Goal: Task Accomplishment & Management: Complete application form

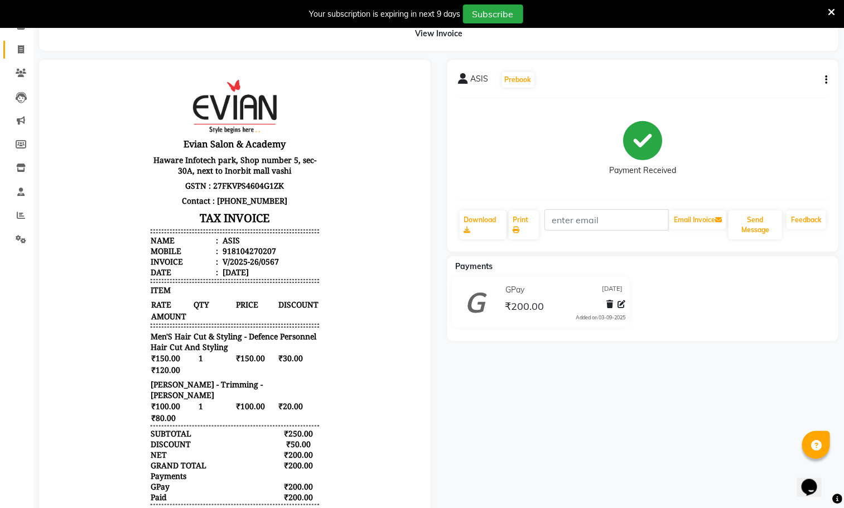
scroll to position [60, 0]
click at [17, 46] on span at bounding box center [21, 50] width 20 height 13
select select "4961"
select select "service"
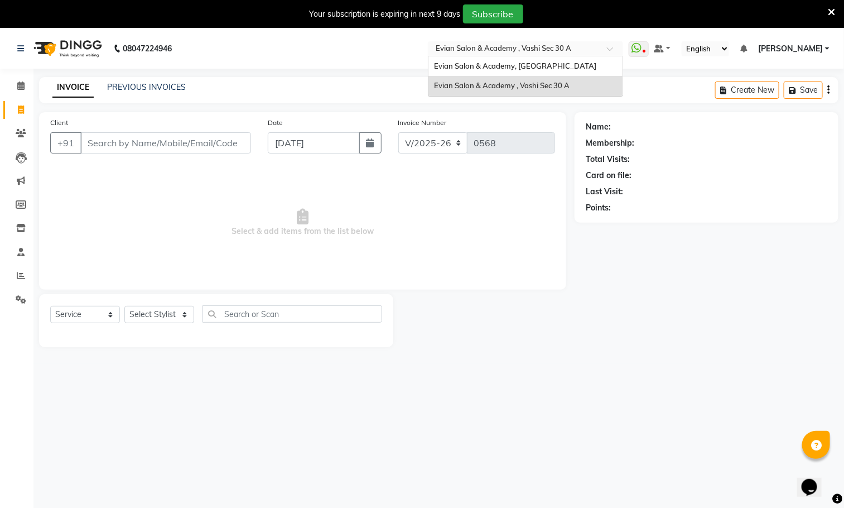
click at [586, 49] on input "text" at bounding box center [514, 49] width 162 height 11
click at [571, 69] on div "Evian Salon & Academy, [GEOGRAPHIC_DATA]" at bounding box center [525, 66] width 194 height 20
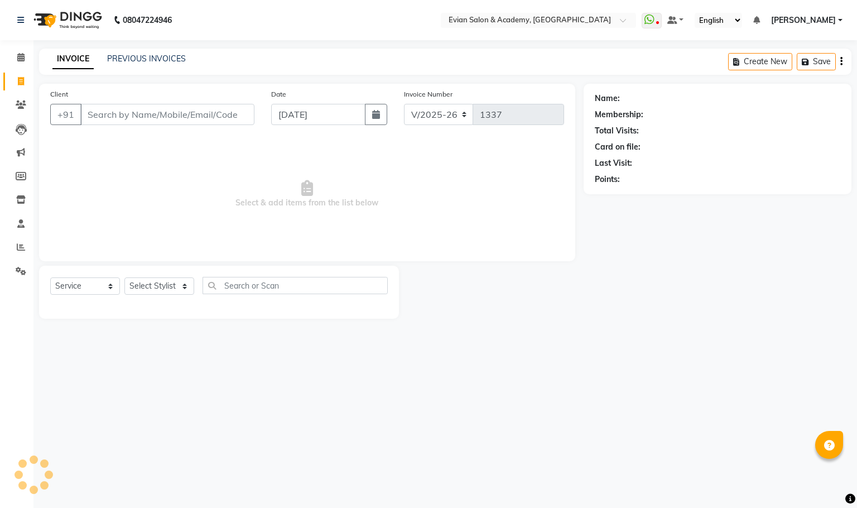
select select "4688"
select select "service"
type input "8830400208"
click at [226, 116] on span "Add Client" at bounding box center [226, 114] width 44 height 11
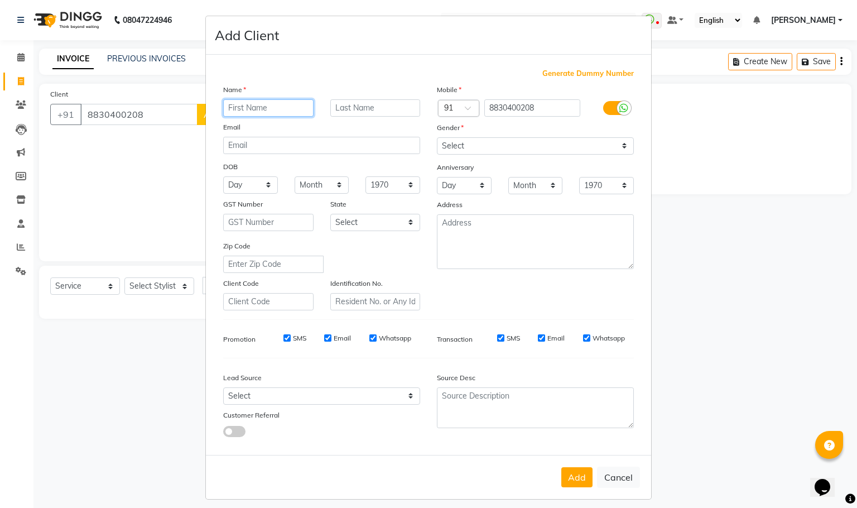
paste input "KAVYA"
type input "KAVYA"
click at [464, 144] on select "Select Male Female Other Prefer Not To Say" at bounding box center [535, 145] width 197 height 17
select select "male"
click at [437, 137] on select "Select Male Female Other Prefer Not To Say" at bounding box center [535, 145] width 197 height 17
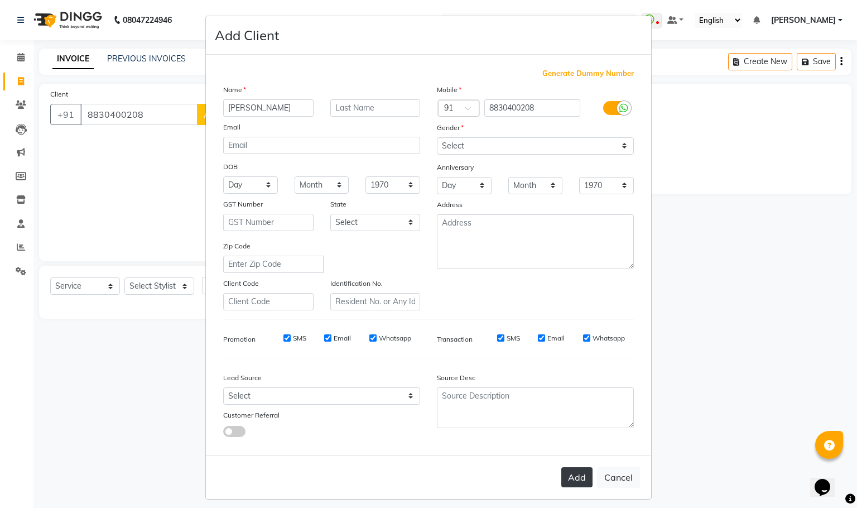
click at [571, 472] on button "Add" at bounding box center [576, 477] width 31 height 20
select select
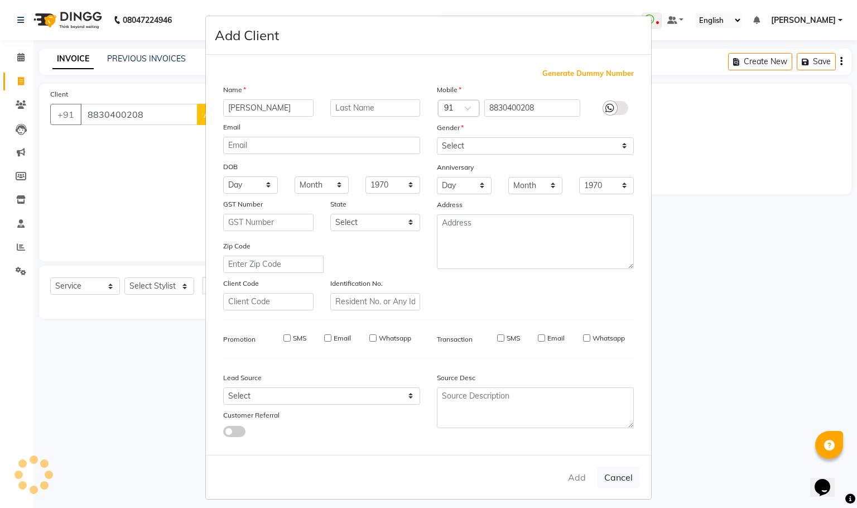
select select
checkbox input "false"
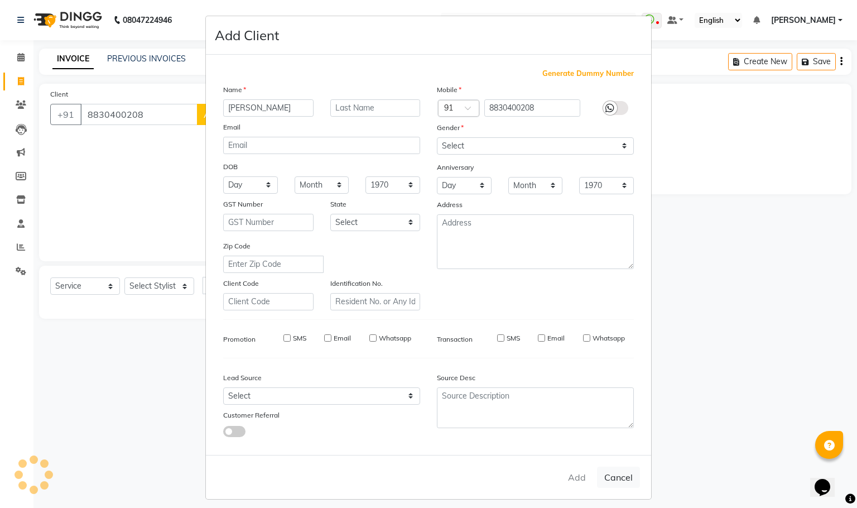
checkbox input "false"
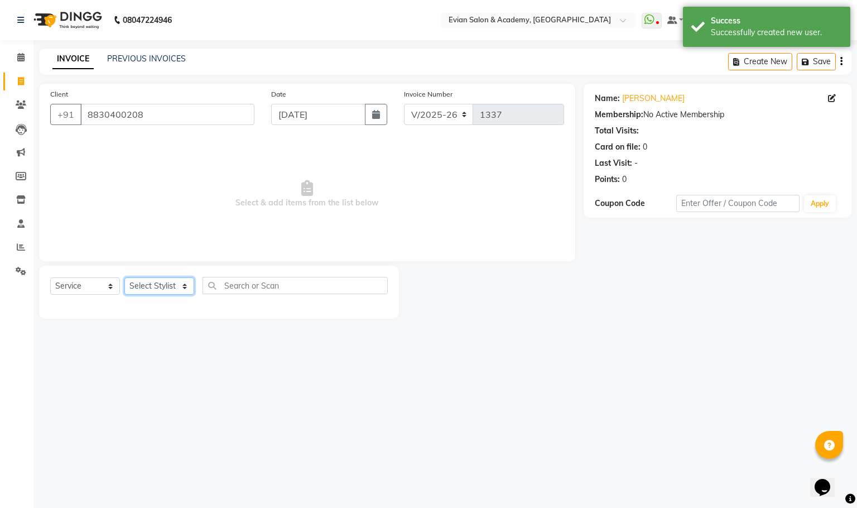
click at [148, 288] on select "Select Stylist ABUZAR SIR Admin ANAS ARMAN ARSALAN DISHA Mampi Sarkar MUKESH NA…" at bounding box center [159, 285] width 70 height 17
select select "53302"
click at [124, 278] on select "Select Stylist ABUZAR SIR Admin ANAS ARMAN ARSALAN DISHA Mampi Sarkar MUKESH NA…" at bounding box center [159, 285] width 70 height 17
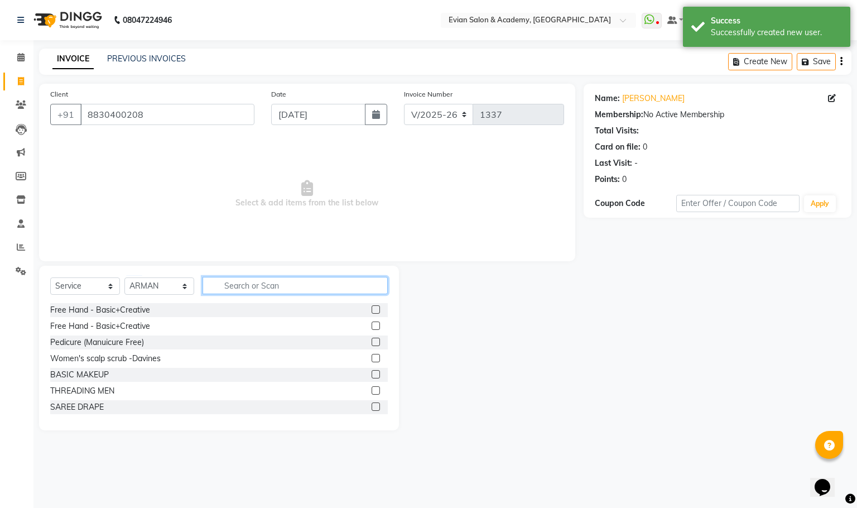
click at [256, 289] on input "text" at bounding box center [294, 285] width 185 height 17
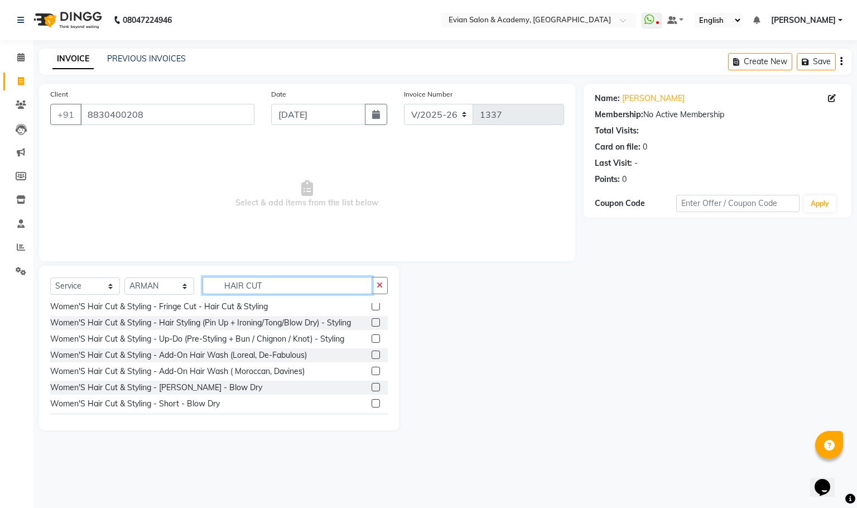
scroll to position [251, 0]
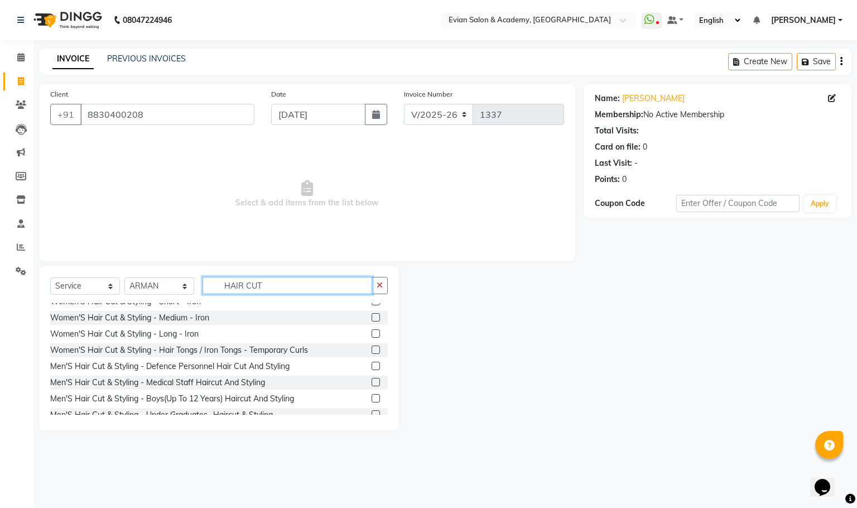
type input "HAIR CUT"
click at [371, 365] on label at bounding box center [375, 365] width 8 height 8
click at [371, 365] on input "checkbox" at bounding box center [374, 366] width 7 height 7
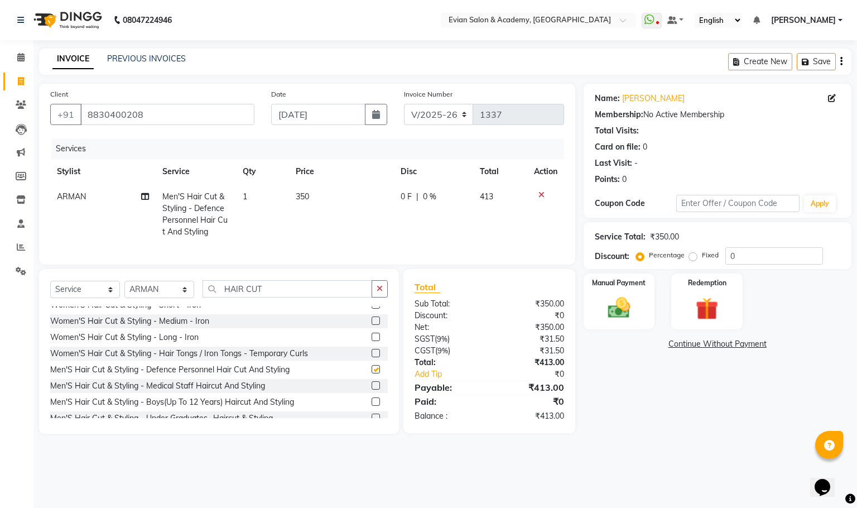
checkbox input "false"
click at [278, 297] on input "HAIR CUT" at bounding box center [287, 288] width 170 height 17
type input "H"
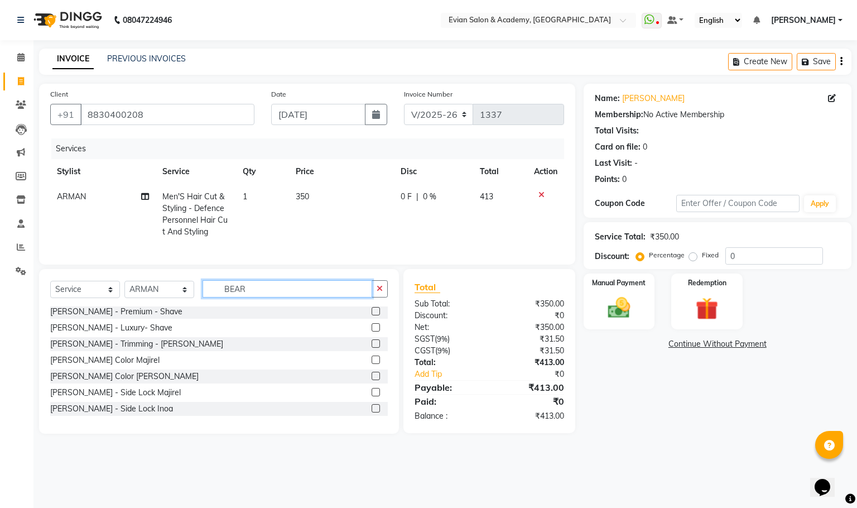
scroll to position [2, 0]
type input "BEARD"
click at [371, 347] on label at bounding box center [375, 343] width 8 height 8
click at [371, 347] on input "checkbox" at bounding box center [374, 343] width 7 height 7
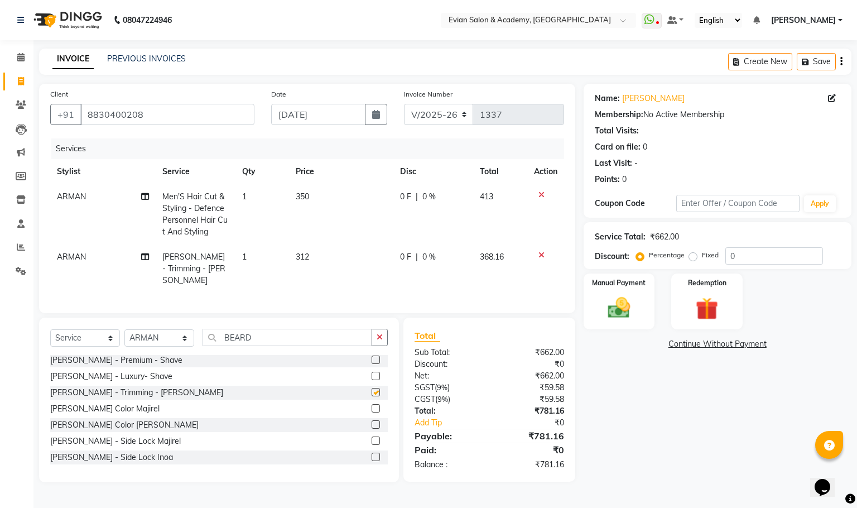
checkbox input "false"
click at [186, 340] on select "Select Stylist ABUZAR SIR Admin ANAS ARMAN ARSALAN DISHA Mampi Sarkar MUKESH NA…" at bounding box center [159, 337] width 70 height 17
select select "85452"
click at [124, 330] on select "Select Stylist ABUZAR SIR Admin ANAS ARMAN ARSALAN DISHA Mampi Sarkar MUKESH NA…" at bounding box center [159, 337] width 70 height 17
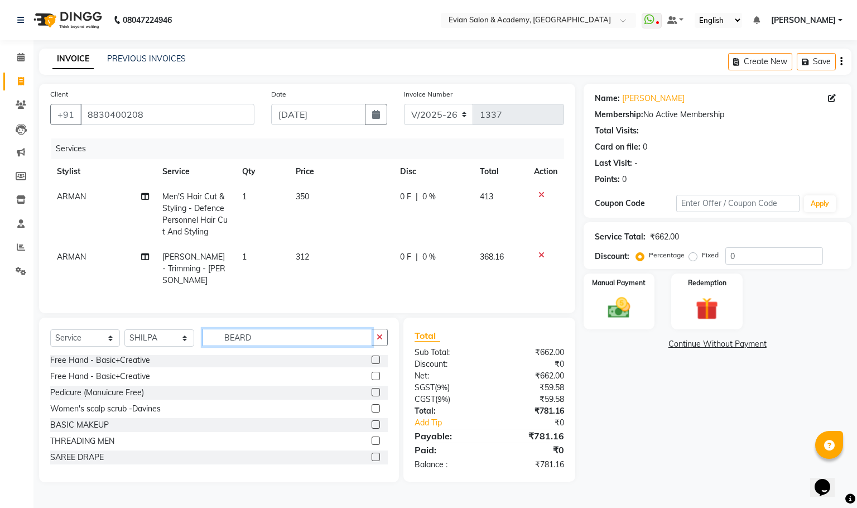
click at [257, 342] on input "BEARD" at bounding box center [287, 337] width 170 height 17
type input "B"
type input "DIN"
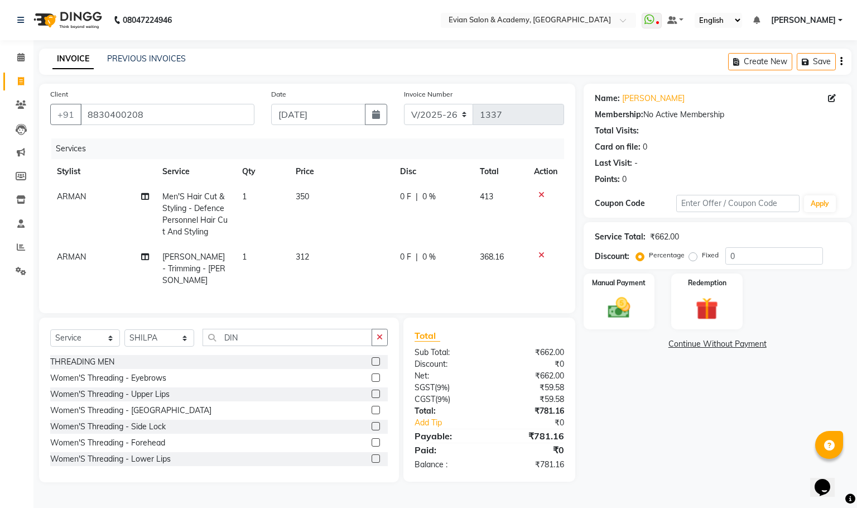
click at [371, 362] on label at bounding box center [375, 361] width 8 height 8
click at [371, 362] on input "checkbox" at bounding box center [374, 361] width 7 height 7
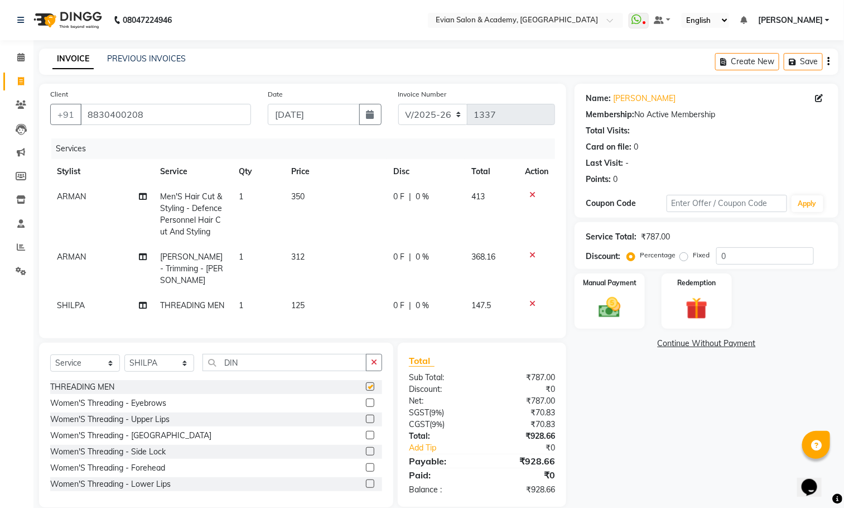
checkbox input "false"
click at [313, 206] on td "350" at bounding box center [335, 214] width 102 height 60
select select "53302"
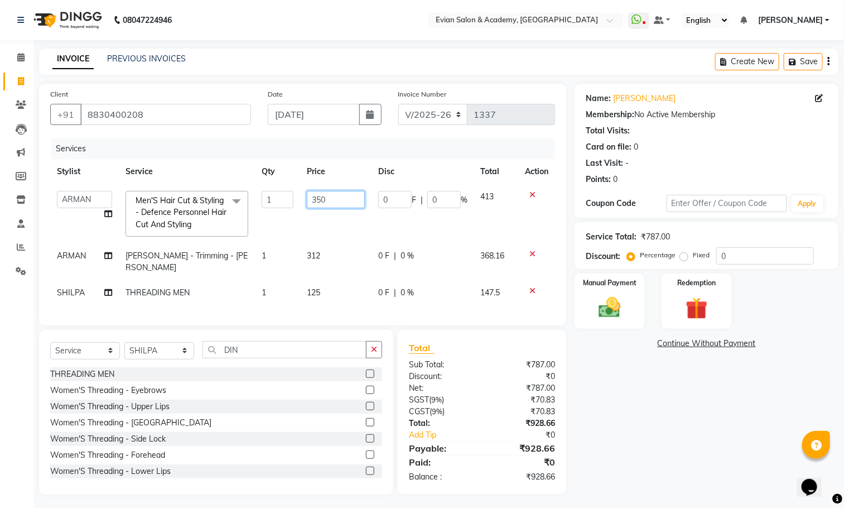
click at [330, 201] on input "350" at bounding box center [336, 199] width 58 height 17
type input "3"
type input "293.75"
click at [341, 255] on td "312" at bounding box center [335, 261] width 71 height 37
select select "53302"
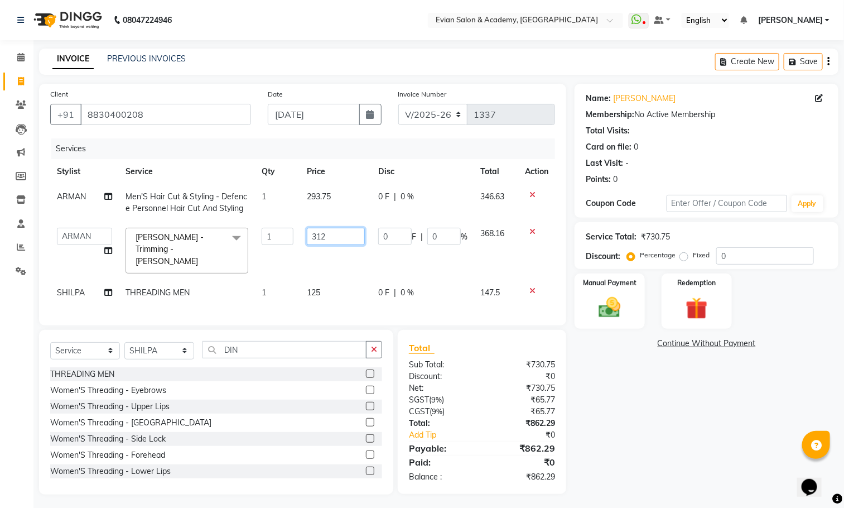
click at [340, 242] on input "312" at bounding box center [336, 236] width 58 height 17
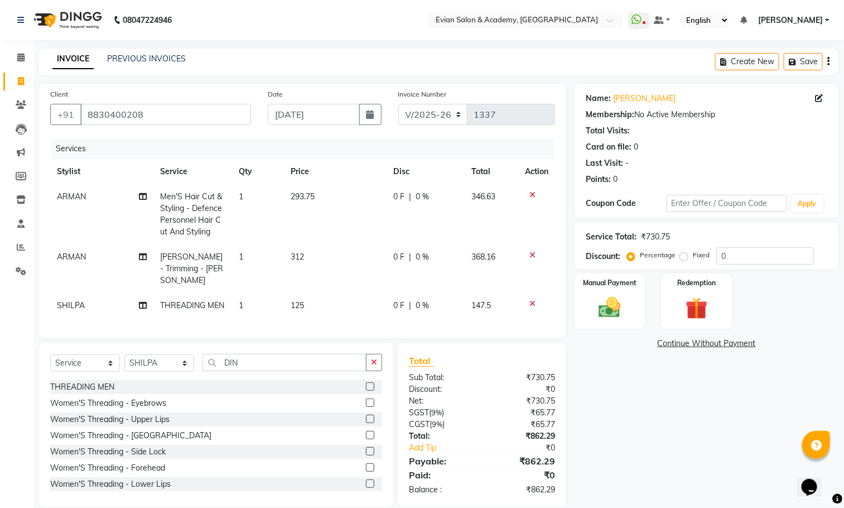
click at [206, 258] on span "[PERSON_NAME] - Trimming - [PERSON_NAME]" at bounding box center [191, 268] width 63 height 33
select select "53302"
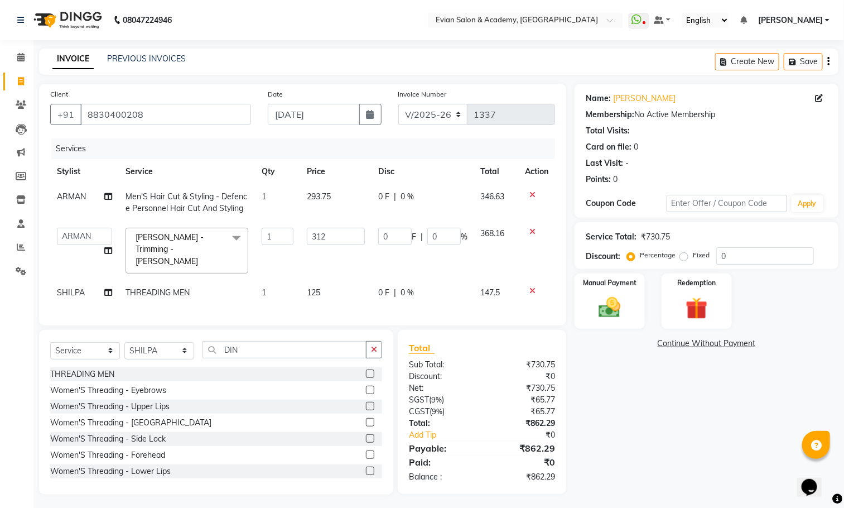
click at [205, 257] on span "Beard - Trimming - Breard x" at bounding box center [183, 250] width 100 height 38
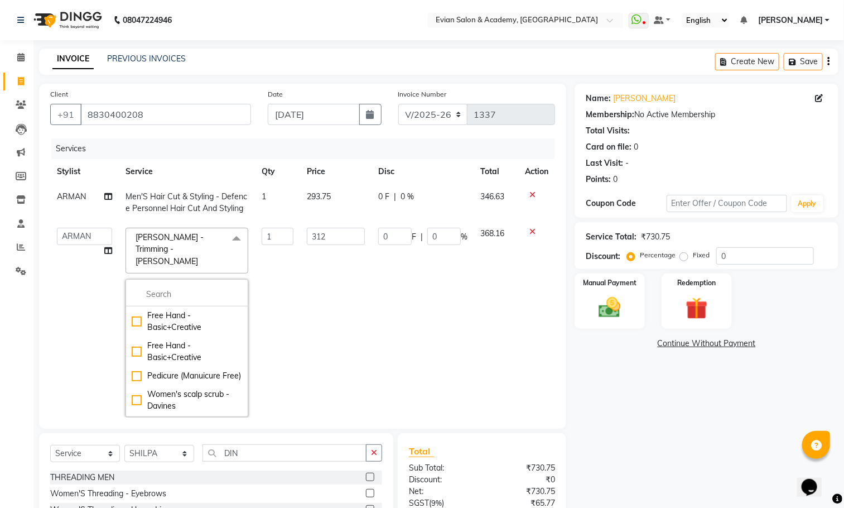
click at [529, 233] on icon at bounding box center [532, 232] width 6 height 8
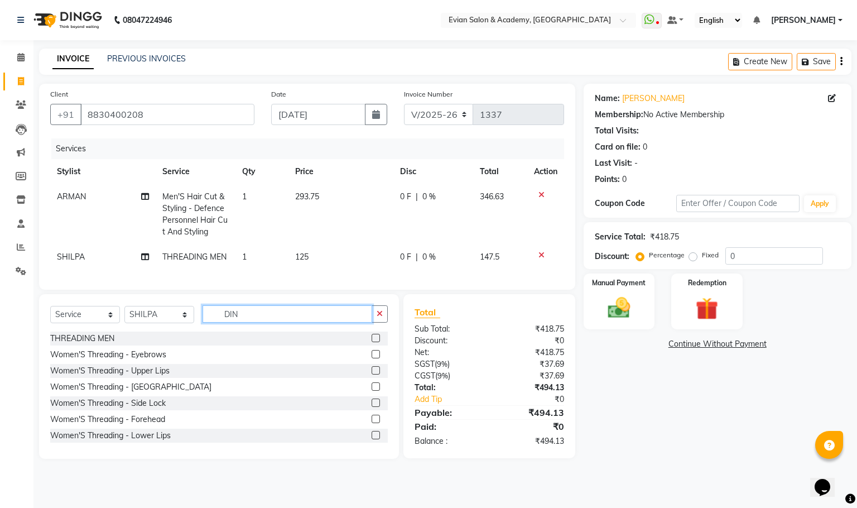
click at [247, 322] on input "DIN" at bounding box center [287, 313] width 170 height 17
type input "D"
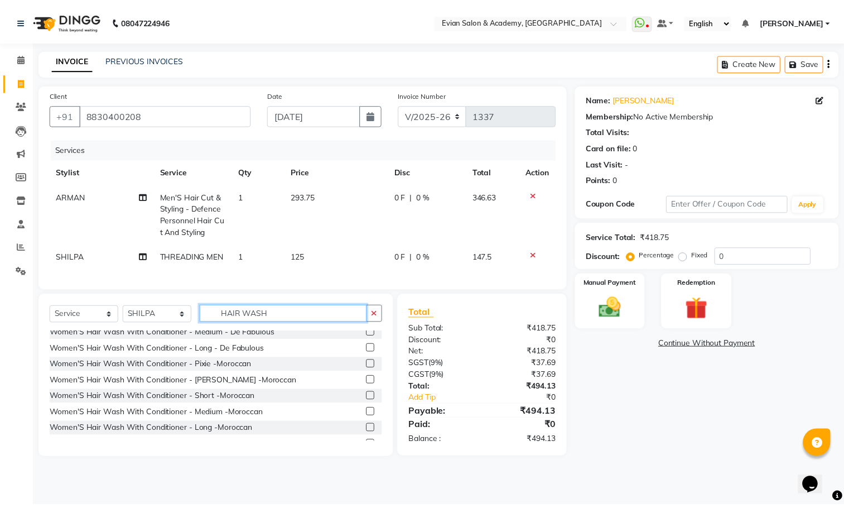
scroll to position [308, 0]
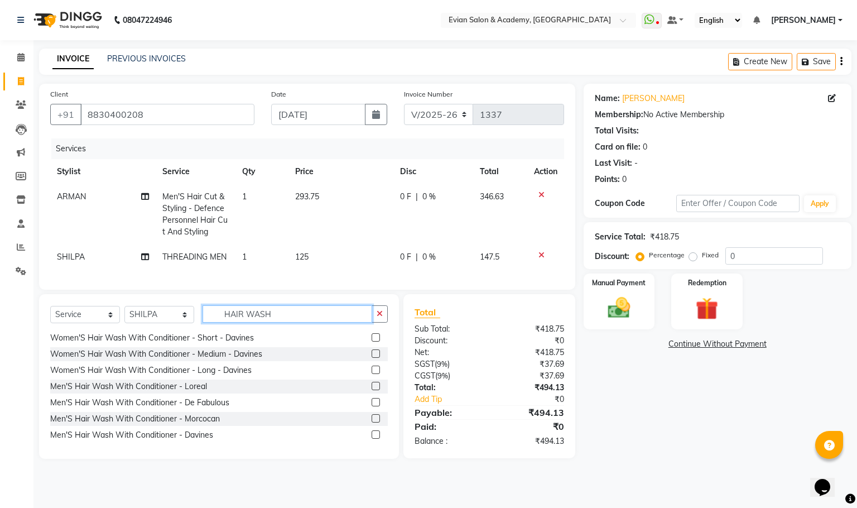
type input "HAIR WASH"
click at [371, 390] on label at bounding box center [375, 386] width 8 height 8
click at [371, 390] on input "checkbox" at bounding box center [374, 386] width 7 height 7
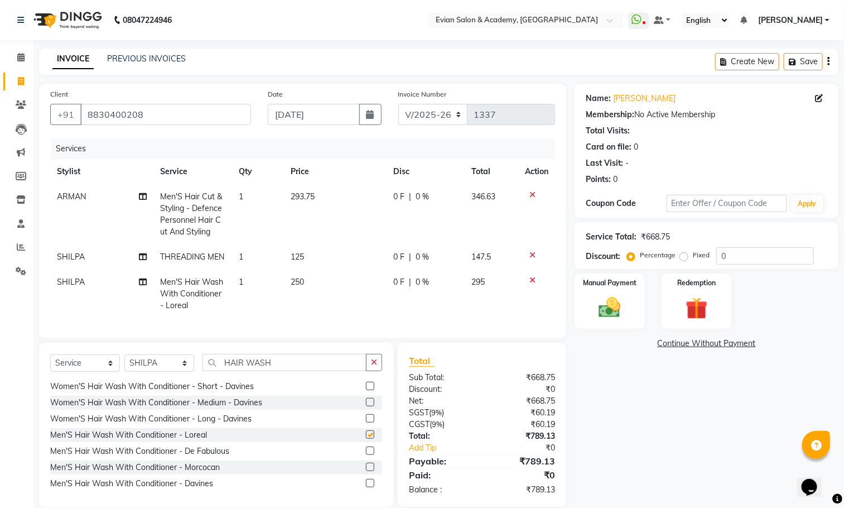
checkbox input "false"
click at [326, 258] on td "125" at bounding box center [335, 256] width 103 height 25
select select "85452"
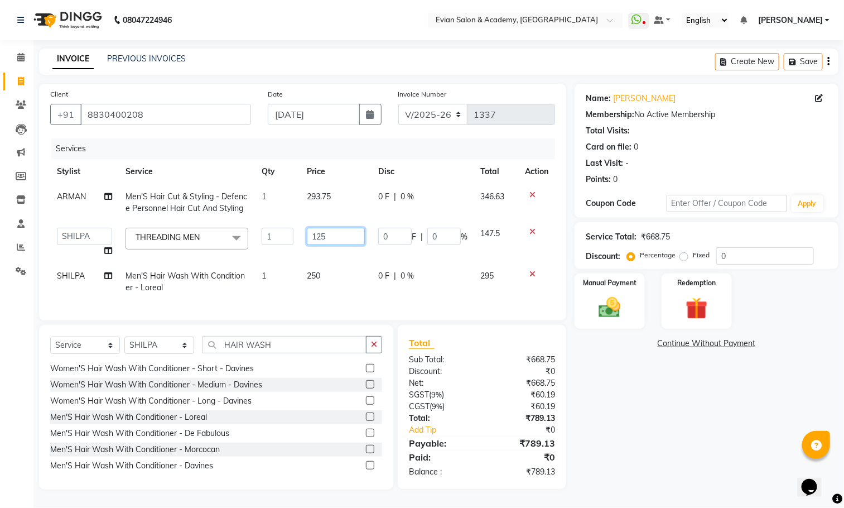
click at [345, 238] on input "125" at bounding box center [336, 236] width 58 height 17
type input "1"
type input "75"
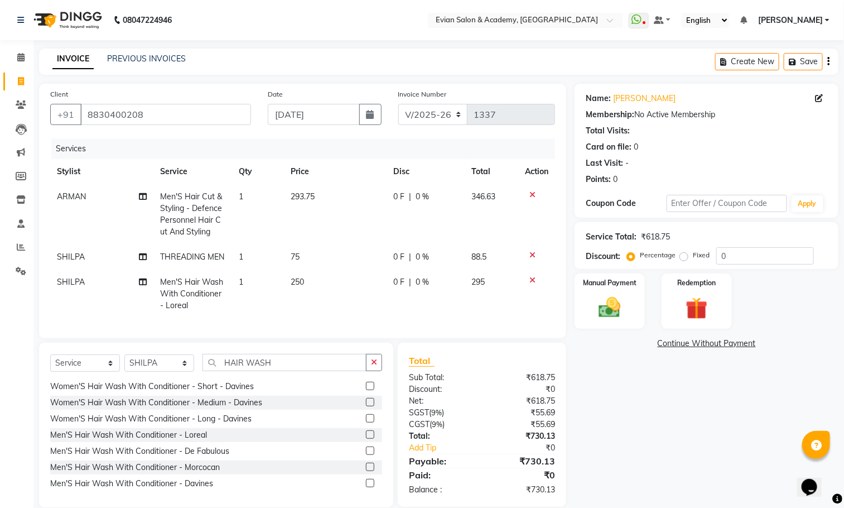
click at [336, 285] on td "250" at bounding box center [335, 293] width 103 height 49
select select "85452"
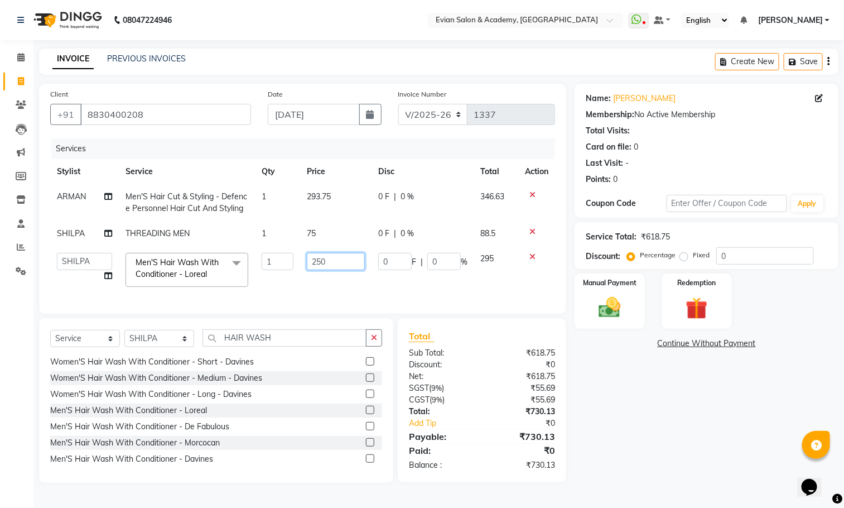
click at [341, 267] on input "250" at bounding box center [336, 261] width 58 height 17
type input "2"
type input "187.5"
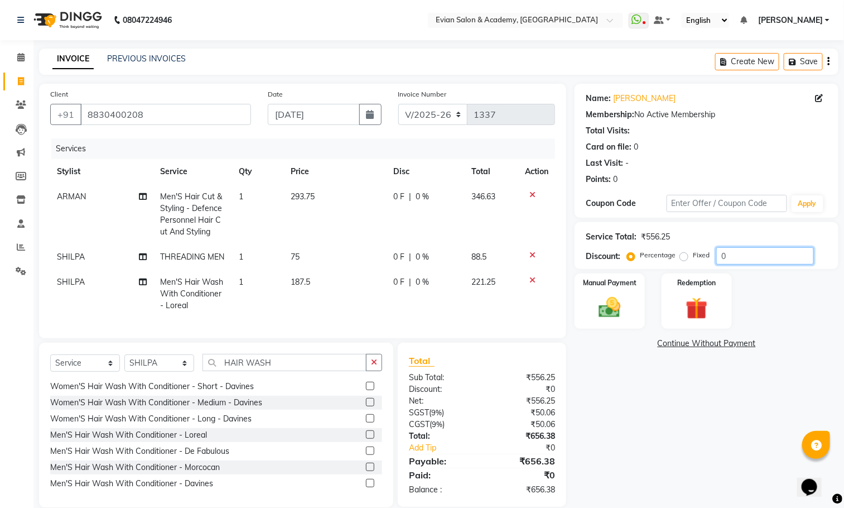
click at [750, 250] on input "0" at bounding box center [765, 255] width 98 height 17
type input "20"
drag, startPoint x: 692, startPoint y: 418, endPoint x: 856, endPoint y: 132, distance: 329.8
click at [692, 419] on div "Name: Kavya Membership: No Active Membership Total Visits: Card on file: 0 Last…" at bounding box center [710, 295] width 272 height 423
click at [829, 61] on icon "button" at bounding box center [828, 61] width 2 height 1
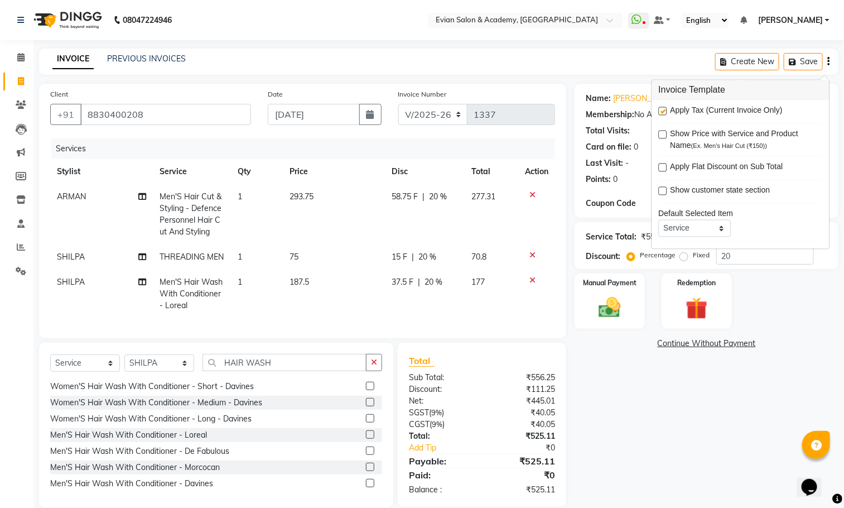
click at [663, 112] on label at bounding box center [663, 111] width 8 height 8
click at [663, 112] on input "checkbox" at bounding box center [662, 111] width 7 height 7
checkbox input "false"
click at [643, 377] on div "Name: Kavya Membership: No Active Membership Total Visits: Card on file: 0 Last…" at bounding box center [710, 295] width 272 height 423
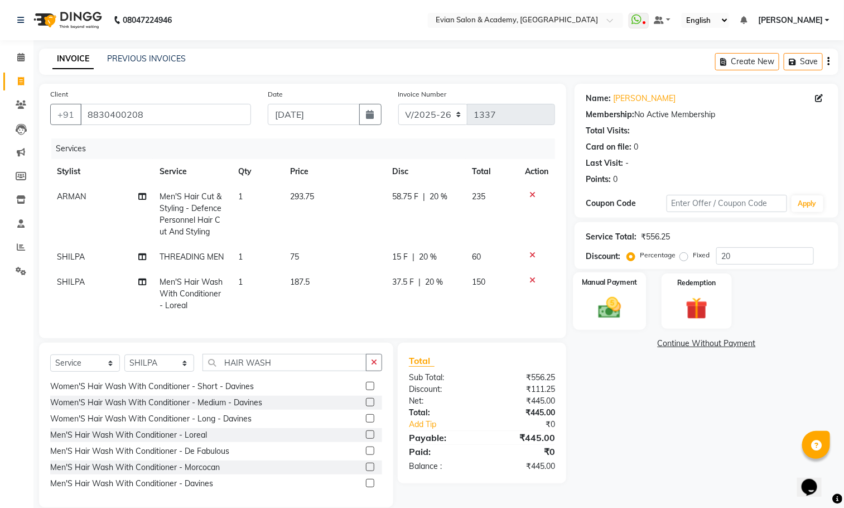
click at [603, 302] on img at bounding box center [609, 307] width 37 height 26
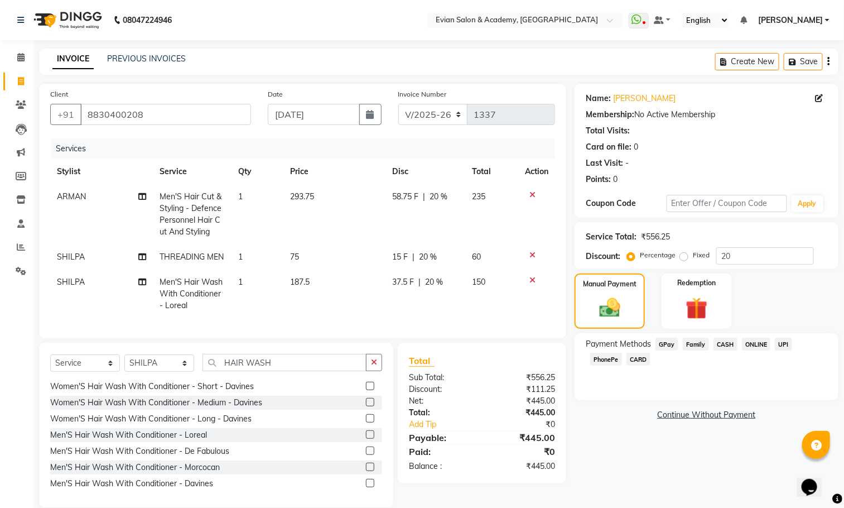
click at [665, 343] on span "GPay" at bounding box center [666, 343] width 23 height 13
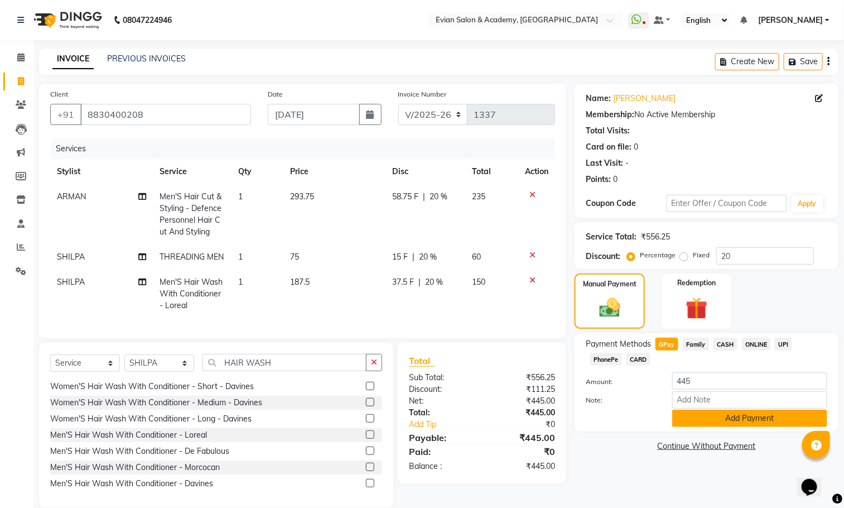
click at [707, 419] on button "Add Payment" at bounding box center [749, 417] width 155 height 17
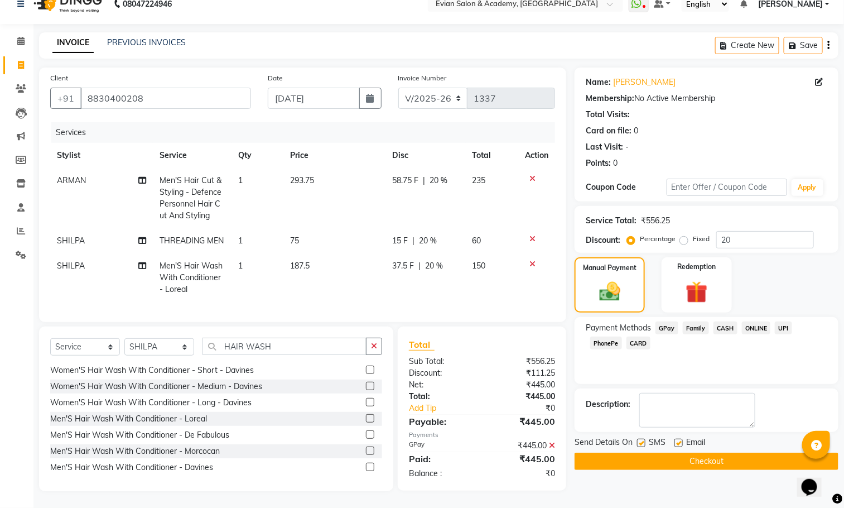
scroll to position [41, 0]
click at [604, 452] on button "Checkout" at bounding box center [706, 460] width 264 height 17
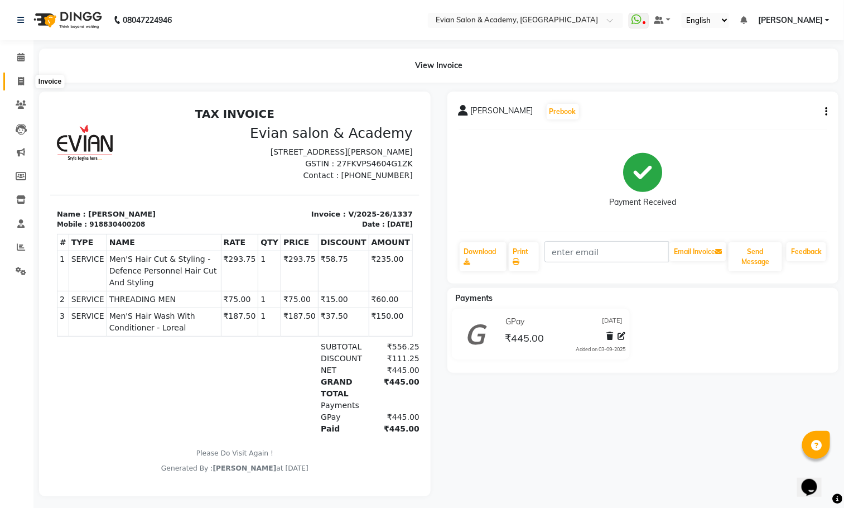
click at [22, 75] on span at bounding box center [21, 81] width 20 height 13
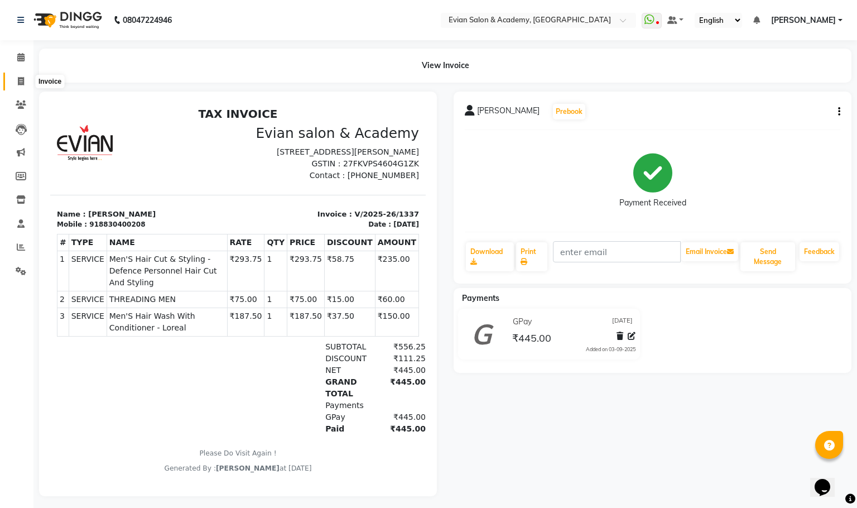
select select "4688"
select select "service"
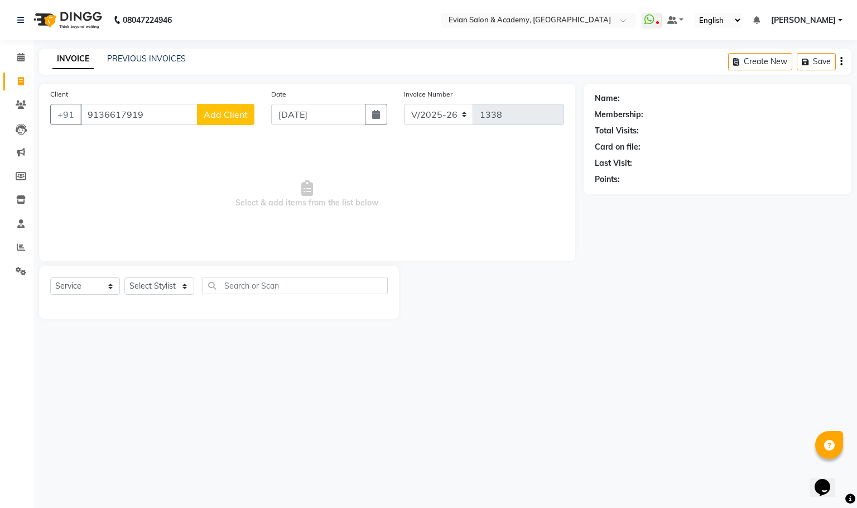
type input "9136617919"
click at [235, 114] on span "Add Client" at bounding box center [226, 114] width 44 height 11
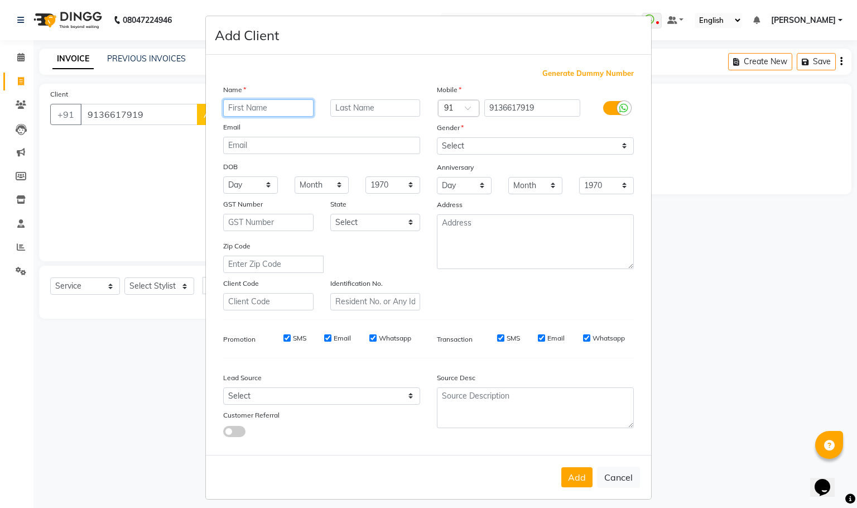
click at [236, 108] on input "text" at bounding box center [268, 107] width 90 height 17
paste input "VARSHA"
type input "VARSHA"
click at [440, 149] on select "Select Male Female Other Prefer Not To Say" at bounding box center [535, 145] width 197 height 17
select select "female"
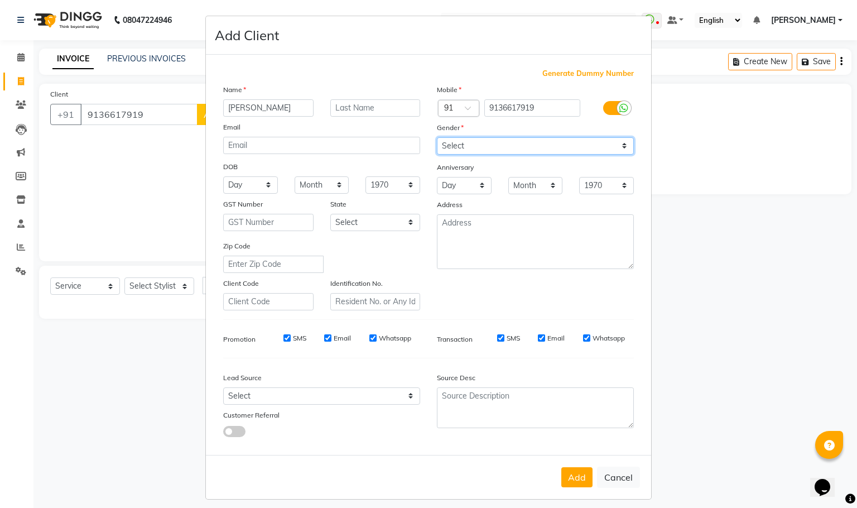
click at [437, 137] on select "Select Male Female Other Prefer Not To Say" at bounding box center [535, 145] width 197 height 17
click at [574, 475] on button "Add" at bounding box center [576, 477] width 31 height 20
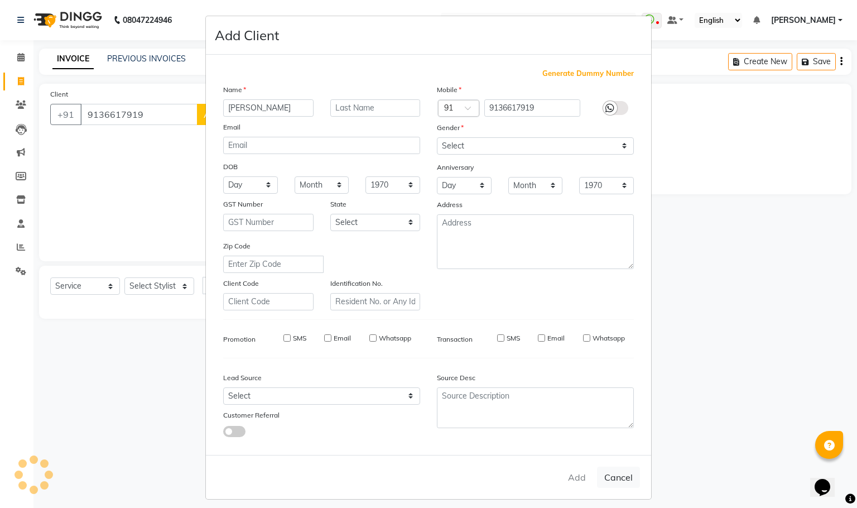
select select
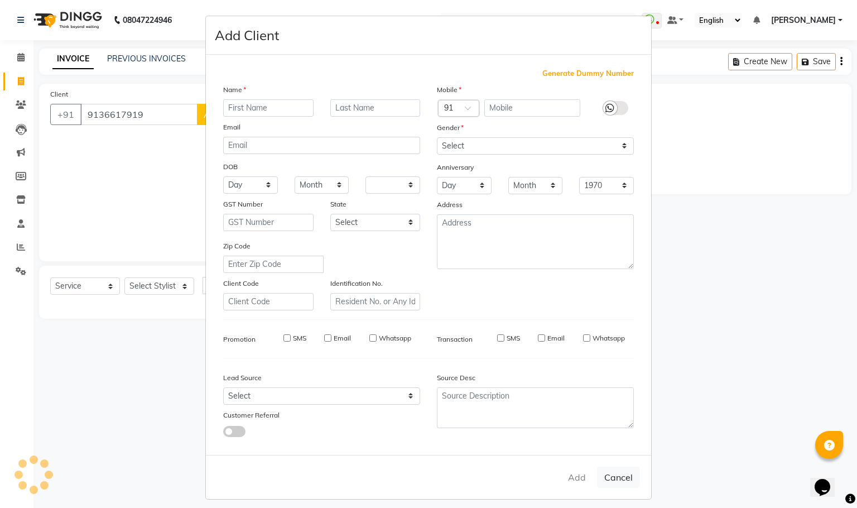
select select
checkbox input "false"
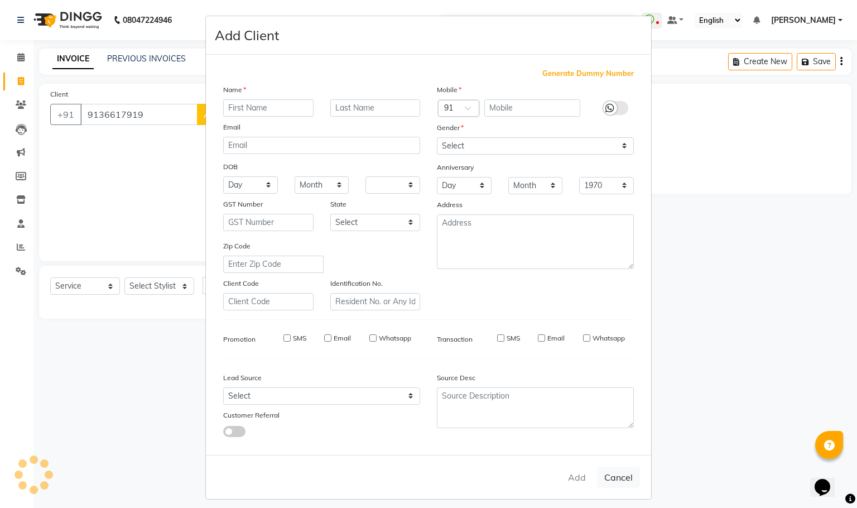
checkbox input "false"
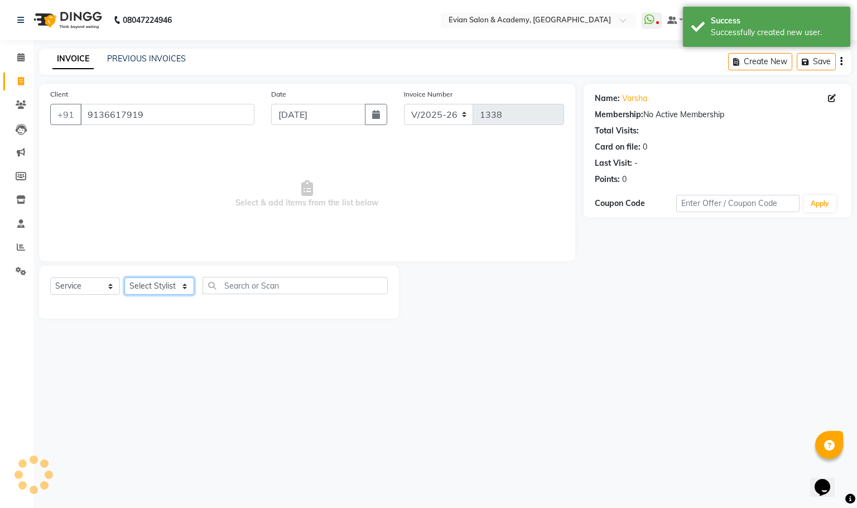
click at [181, 288] on select "Select Stylist ABUZAR SIR Admin ANAS ARMAN ARSALAN DISHA Mampi Sarkar MUKESH NA…" at bounding box center [159, 285] width 70 height 17
select select "87425"
click at [124, 278] on select "Select Stylist ABUZAR SIR Admin ANAS ARMAN ARSALAN DISHA Mampi Sarkar MUKESH NA…" at bounding box center [159, 285] width 70 height 17
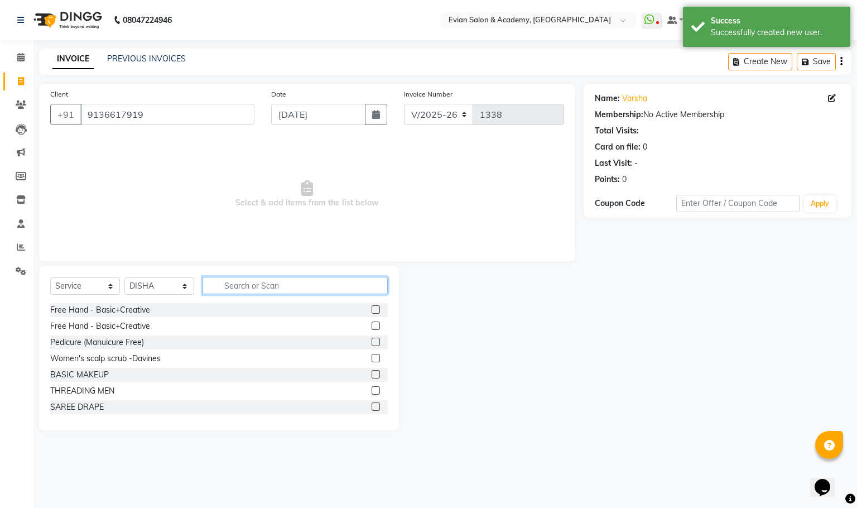
click at [248, 281] on input "text" at bounding box center [294, 285] width 185 height 17
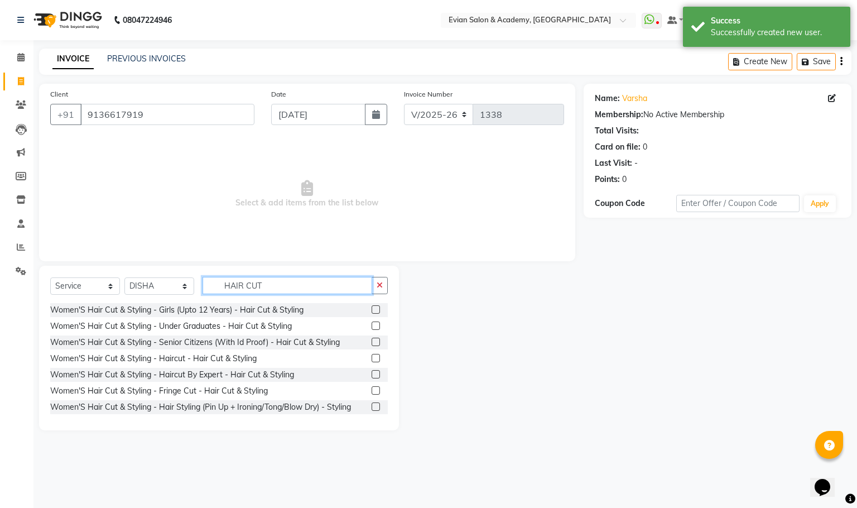
type input "HAIR CUT"
click at [371, 358] on label at bounding box center [375, 358] width 8 height 8
click at [371, 358] on input "checkbox" at bounding box center [374, 358] width 7 height 7
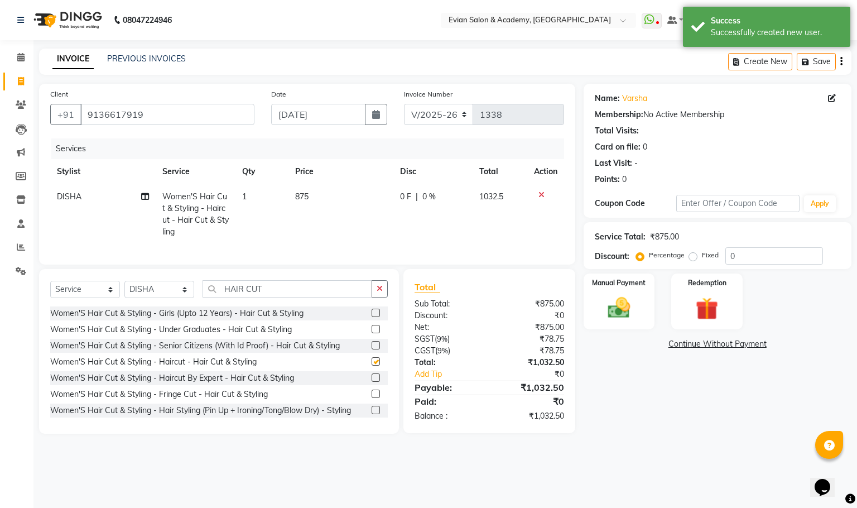
checkbox input "false"
click at [179, 298] on select "Select Stylist ABUZAR SIR Admin ANAS ARMAN ARSALAN DISHA Mampi Sarkar MUKESH NA…" at bounding box center [159, 289] width 70 height 17
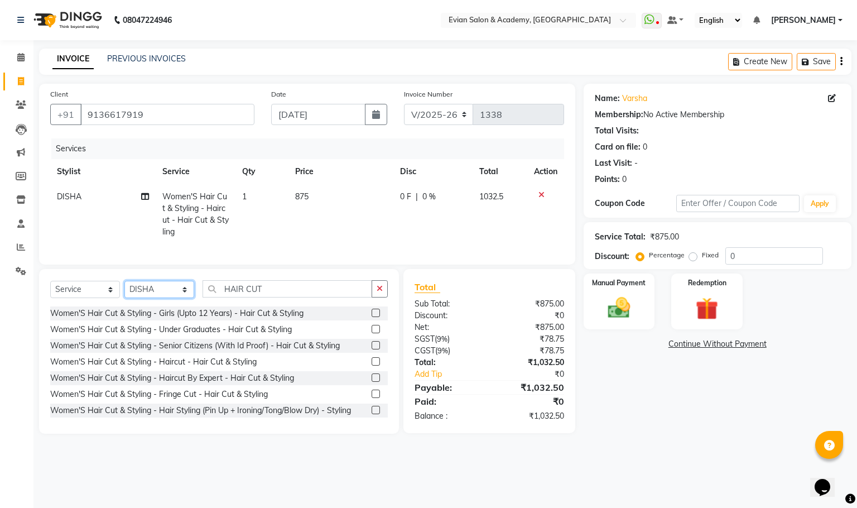
select select "53302"
click at [124, 293] on select "Select Stylist ABUZAR SIR Admin ANAS ARMAN ARSALAN DISHA Mampi Sarkar MUKESH NA…" at bounding box center [159, 289] width 70 height 17
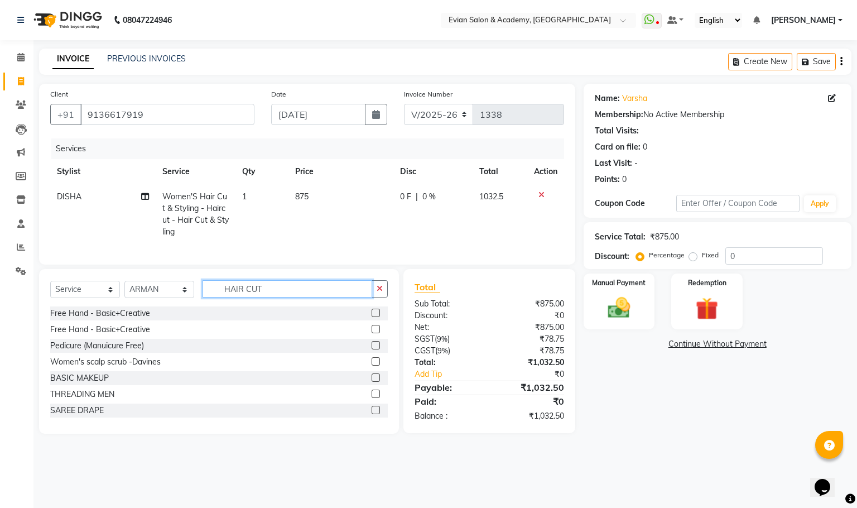
click at [305, 297] on input "HAIR CUT" at bounding box center [287, 288] width 170 height 17
type input "H"
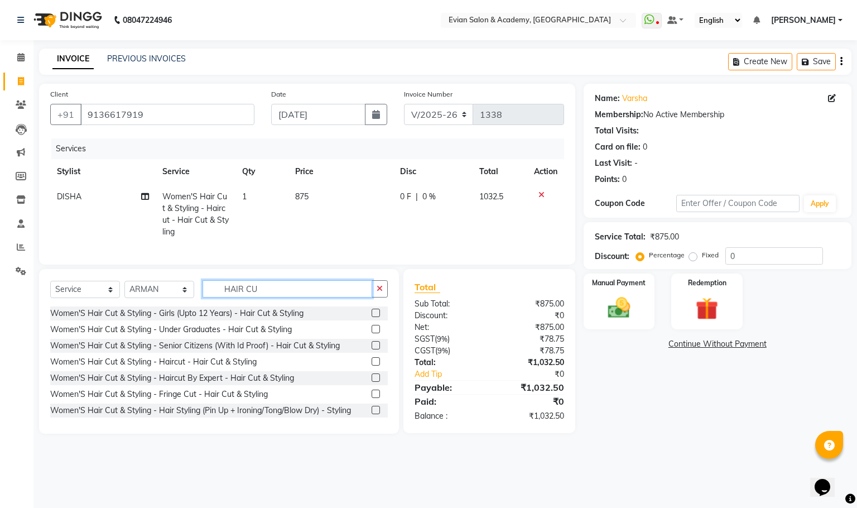
type input "HAIR CUT"
click at [371, 365] on label at bounding box center [375, 361] width 8 height 8
click at [371, 365] on input "checkbox" at bounding box center [374, 361] width 7 height 7
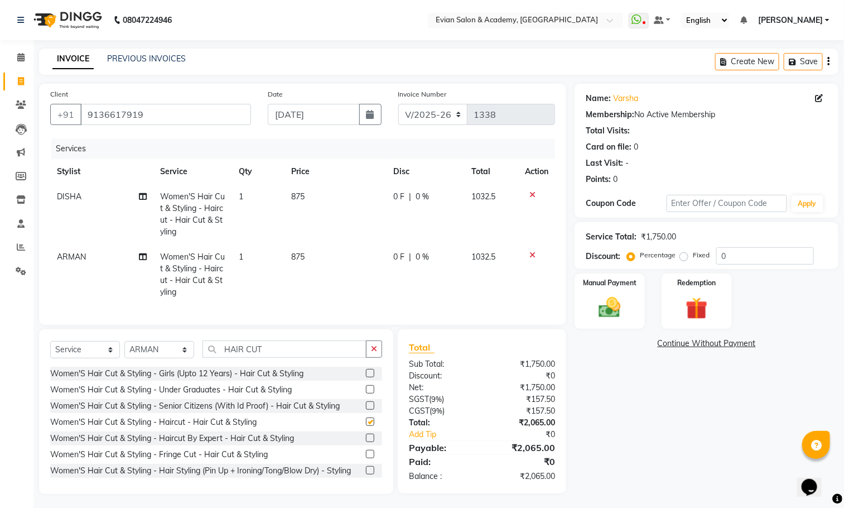
checkbox input "false"
click at [357, 209] on td "875" at bounding box center [335, 214] width 102 height 60
select select "87425"
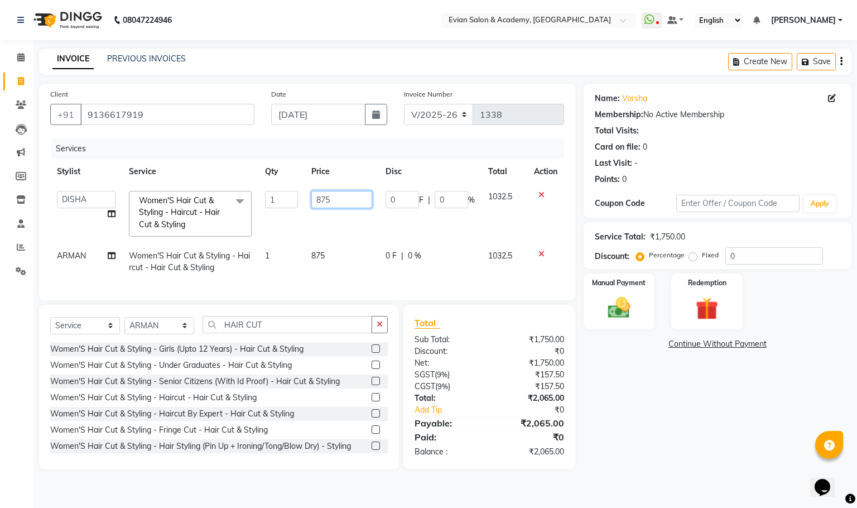
click at [355, 199] on input "875" at bounding box center [341, 199] width 61 height 17
type input "8"
type input "625"
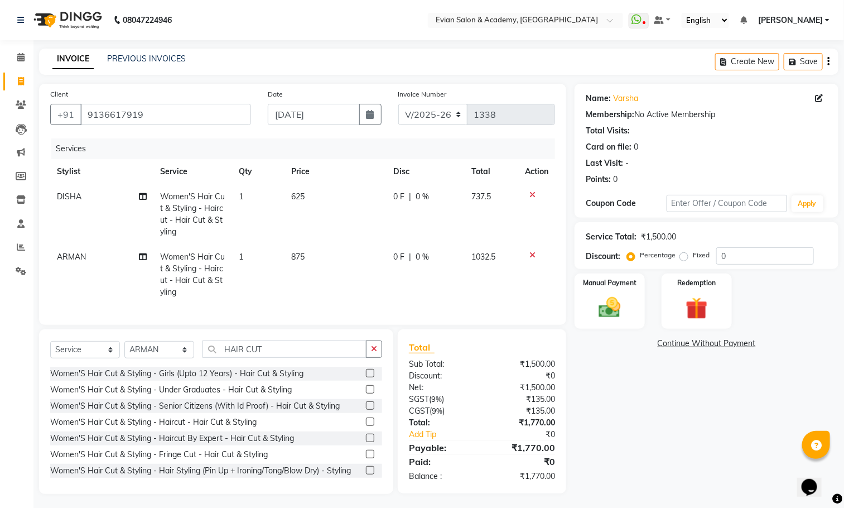
click at [350, 252] on td "875" at bounding box center [335, 274] width 102 height 60
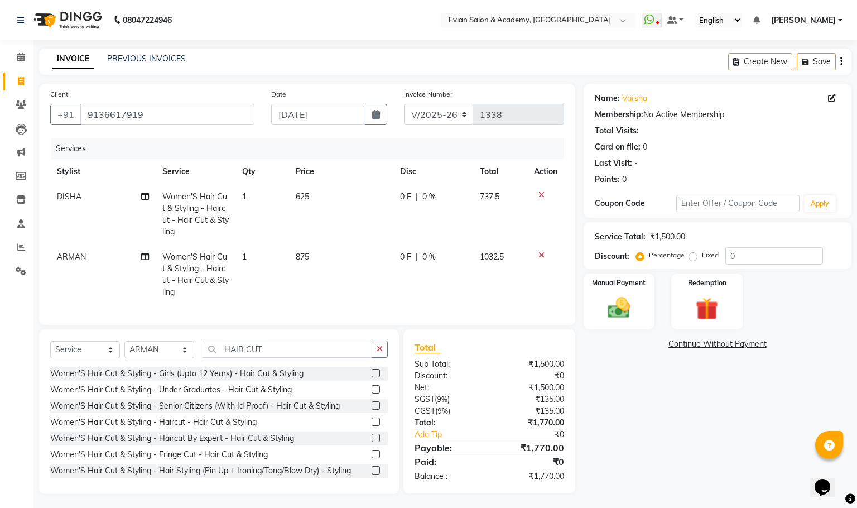
select select "53302"
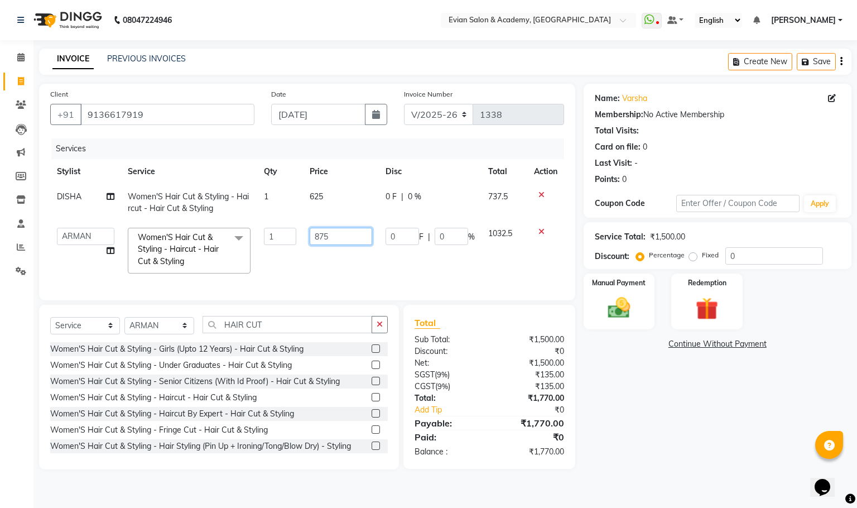
click at [350, 241] on input "875" at bounding box center [341, 236] width 62 height 17
type input "8"
type input "625"
click at [667, 458] on div "Name: Varsha Membership: No Active Membership Total Visits: Card on file: 0 Las…" at bounding box center [721, 276] width 276 height 385
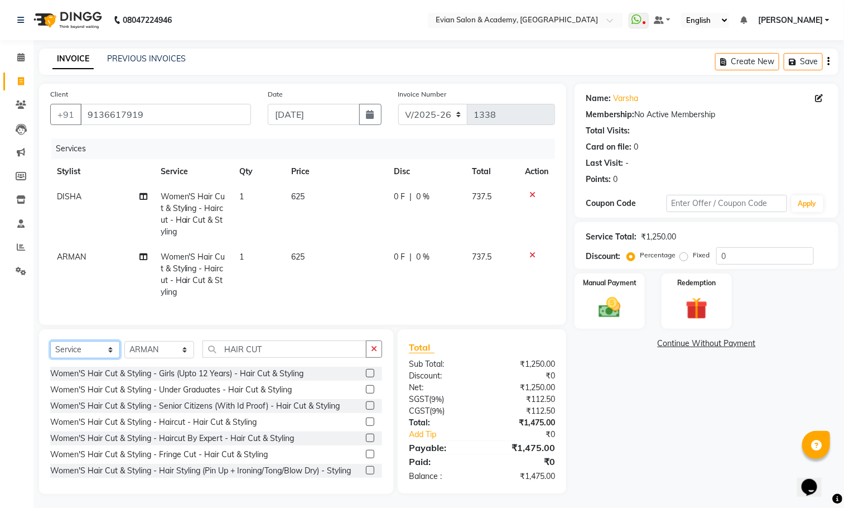
click at [100, 358] on select "Select Service Product Membership Package Voucher Prepaid Gift Card" at bounding box center [85, 349] width 70 height 17
select select "product"
click at [50, 354] on select "Select Service Product Membership Package Voucher Prepaid Gift Card" at bounding box center [85, 349] width 70 height 17
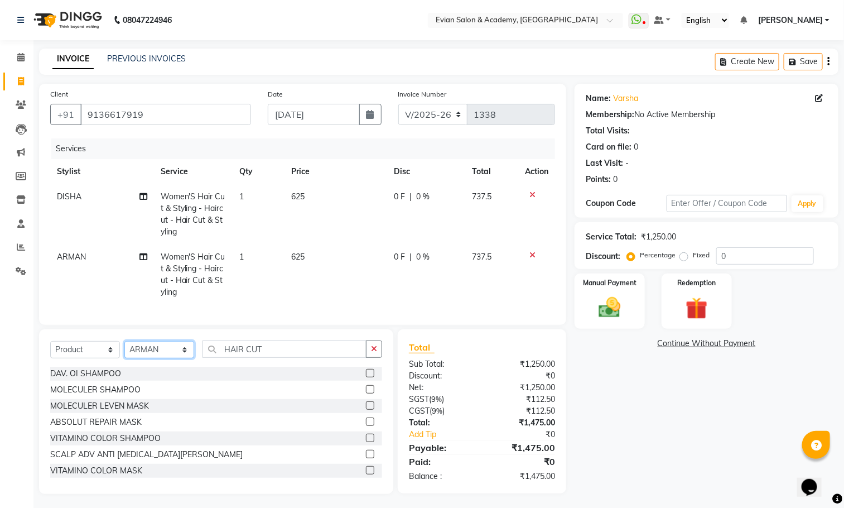
click at [146, 358] on select "Select Stylist ABUZAR SIR Admin ANAS ARMAN ARSALAN DISHA Mampi Sarkar MUKESH NA…" at bounding box center [159, 349] width 70 height 17
select select "87425"
click at [124, 354] on select "Select Stylist ABUZAR SIR Admin ANAS ARMAN ARSALAN DISHA Mampi Sarkar MUKESH NA…" at bounding box center [159, 349] width 70 height 17
click at [283, 358] on input "HAIR CUT" at bounding box center [284, 348] width 164 height 17
type input "H"
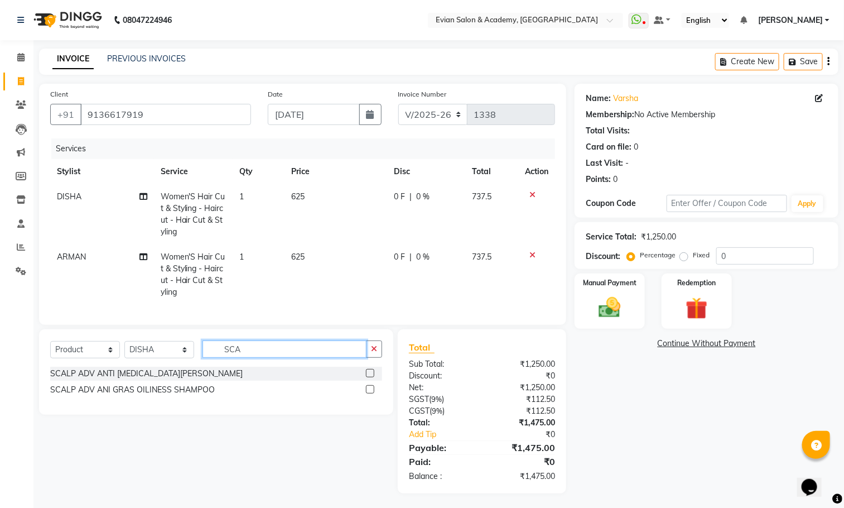
type input "SCA"
click at [370, 377] on label at bounding box center [370, 373] width 8 height 8
click at [370, 377] on input "checkbox" at bounding box center [369, 373] width 7 height 7
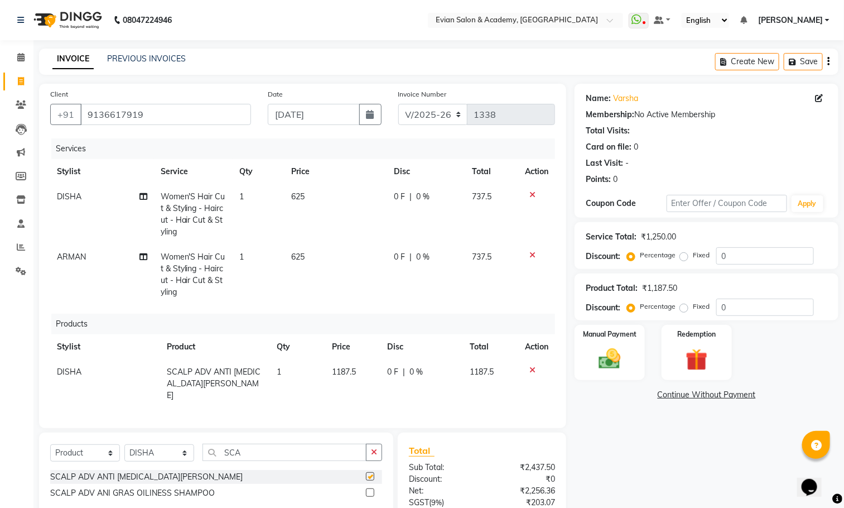
checkbox input "false"
click at [375, 375] on td "1187.5" at bounding box center [352, 383] width 55 height 49
select select "87425"
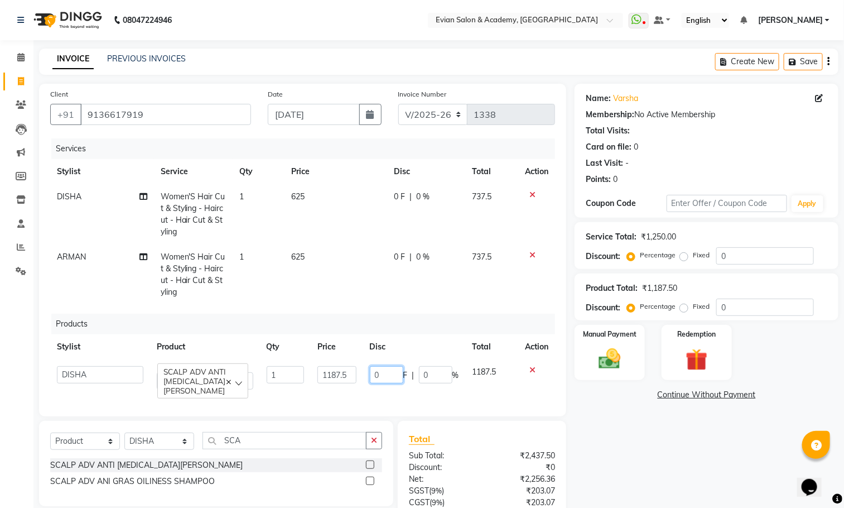
click at [375, 373] on input "0" at bounding box center [386, 374] width 33 height 17
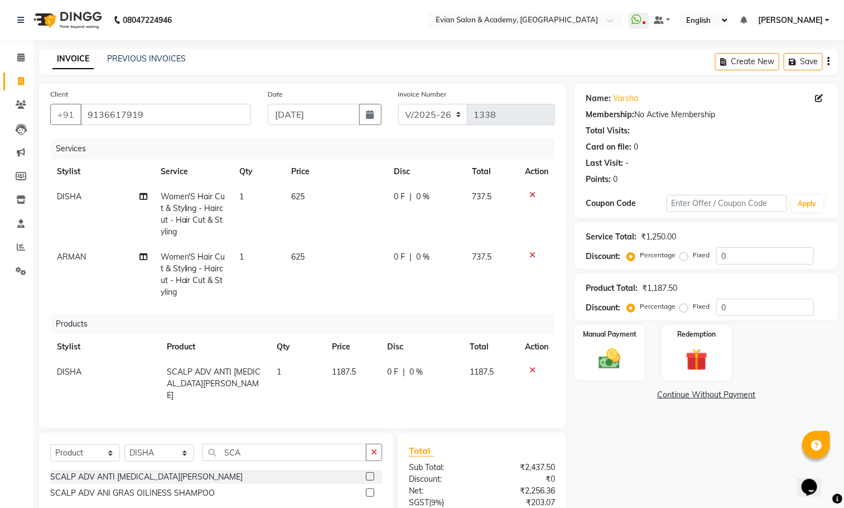
click at [334, 370] on span "1187.5" at bounding box center [344, 371] width 24 height 10
select select "87425"
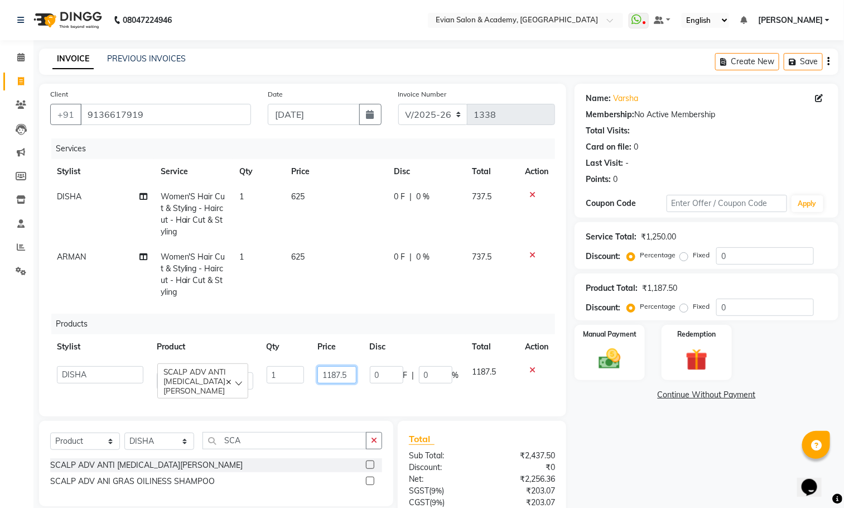
click at [339, 372] on input "1187.5" at bounding box center [336, 374] width 38 height 17
click at [351, 375] on input "1187.5" at bounding box center [336, 374] width 38 height 17
type input "1"
type input "950"
click at [648, 427] on div "Name: Varsha Membership: No Active Membership Total Visits: Card on file: 0 Las…" at bounding box center [710, 334] width 272 height 501
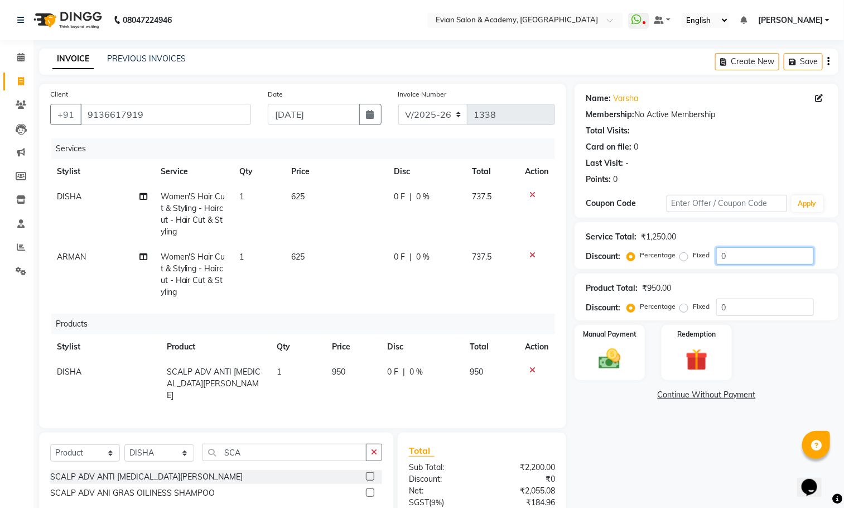
click at [741, 252] on input "0" at bounding box center [765, 255] width 98 height 17
type input "20"
click at [646, 431] on div "Name: Varsha Membership: No Active Membership Total Visits: Card on file: 0 Las…" at bounding box center [710, 340] width 272 height 513
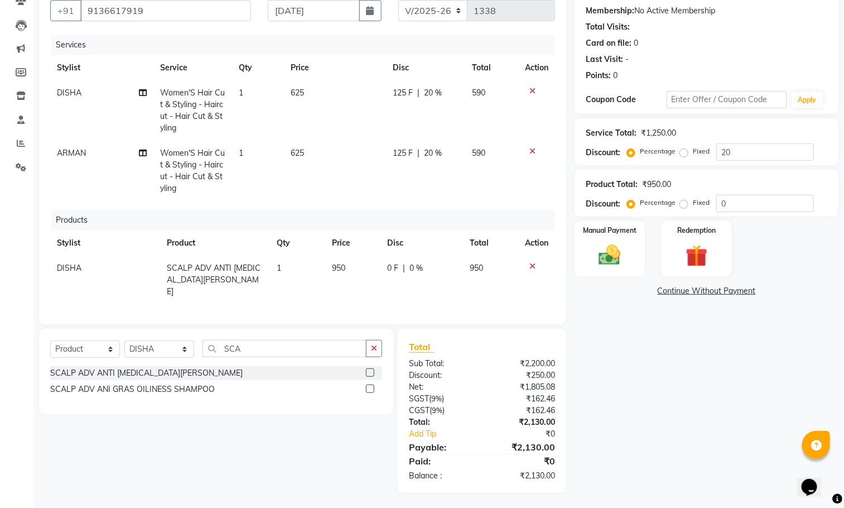
scroll to position [106, 0]
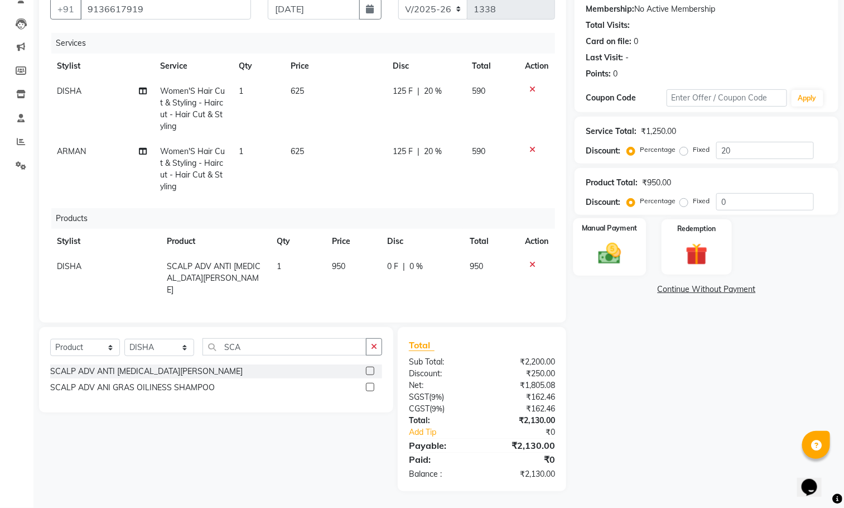
click at [614, 251] on img at bounding box center [609, 253] width 37 height 26
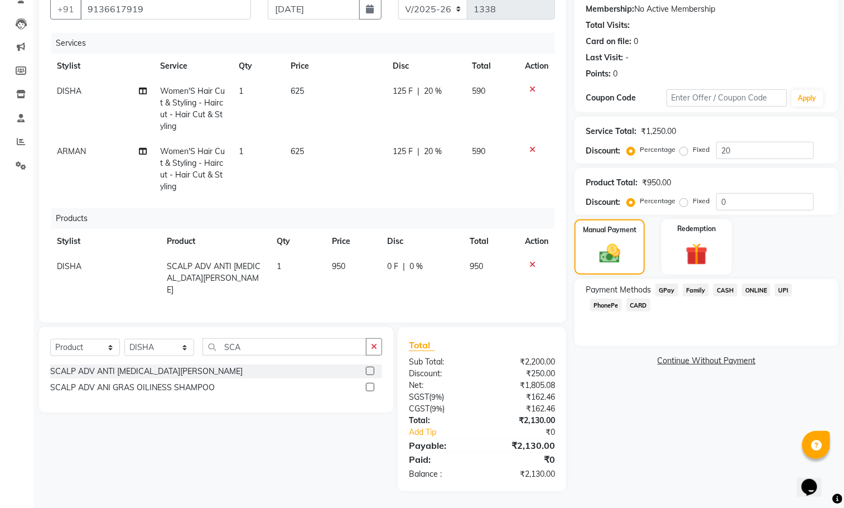
click at [673, 283] on span "GPay" at bounding box center [666, 289] width 23 height 13
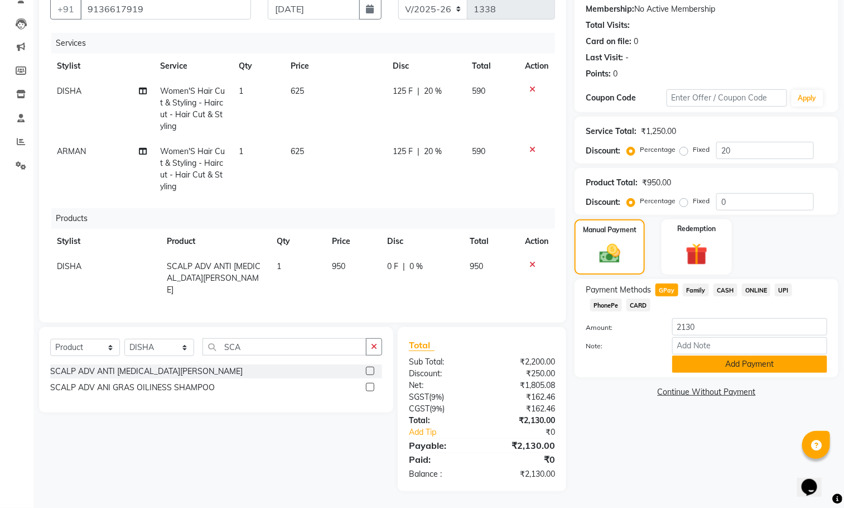
click at [718, 360] on button "Add Payment" at bounding box center [749, 363] width 155 height 17
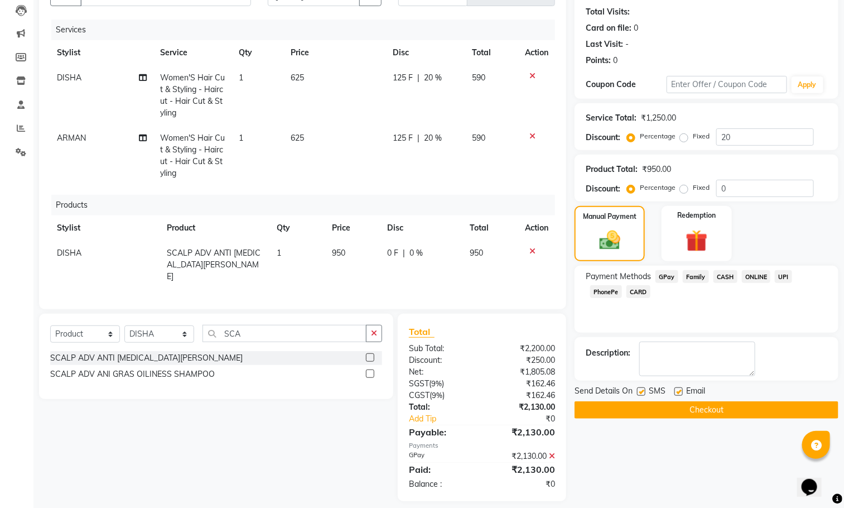
scroll to position [129, 0]
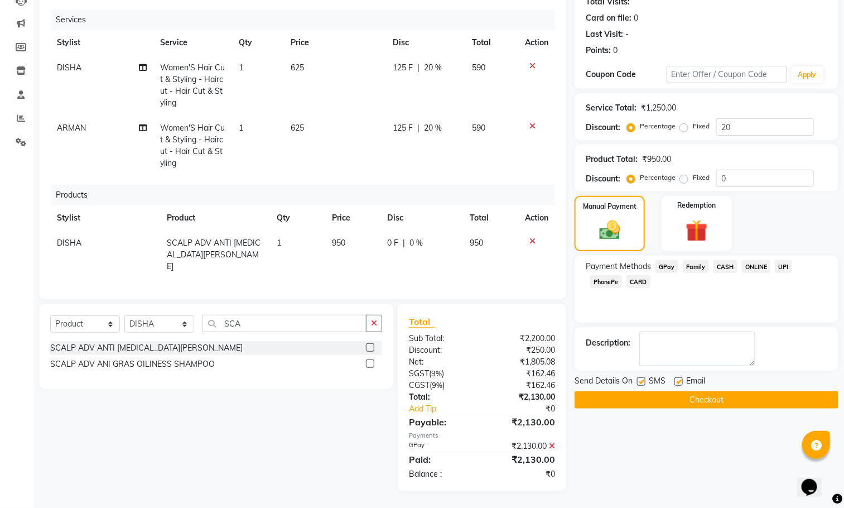
click at [613, 397] on button "Checkout" at bounding box center [706, 399] width 264 height 17
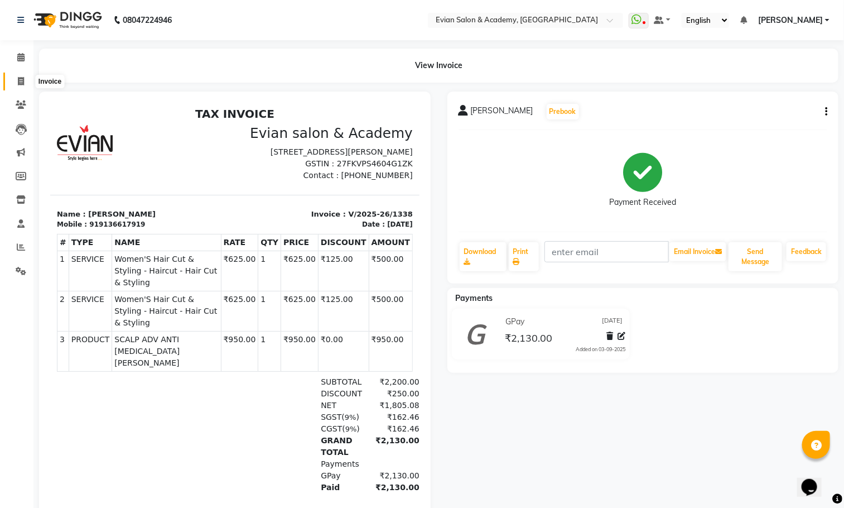
click at [22, 79] on icon at bounding box center [21, 81] width 6 height 8
select select "service"
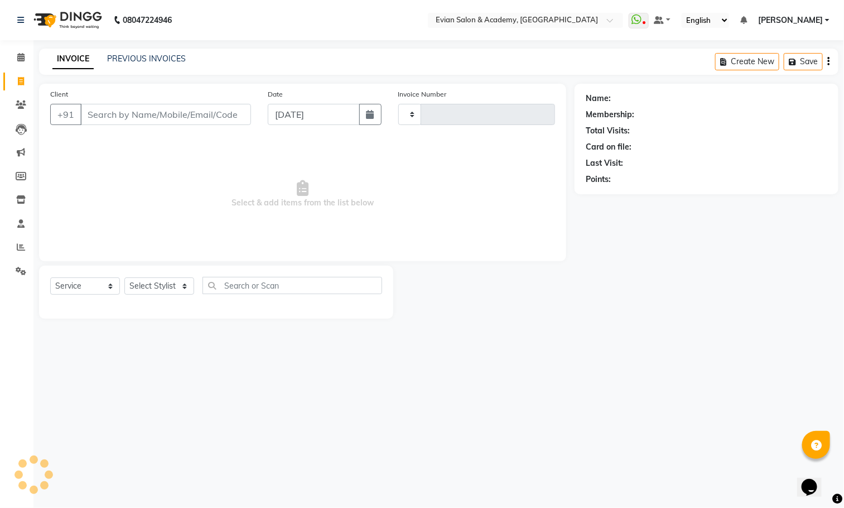
type input "1339"
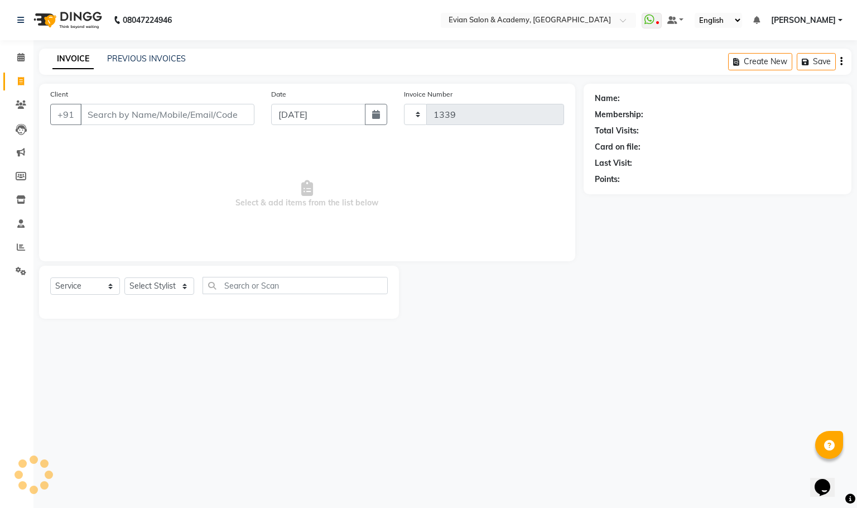
select select "4688"
click at [165, 115] on input "Client" at bounding box center [167, 114] width 174 height 21
type input "9741921383"
select select "1: Object"
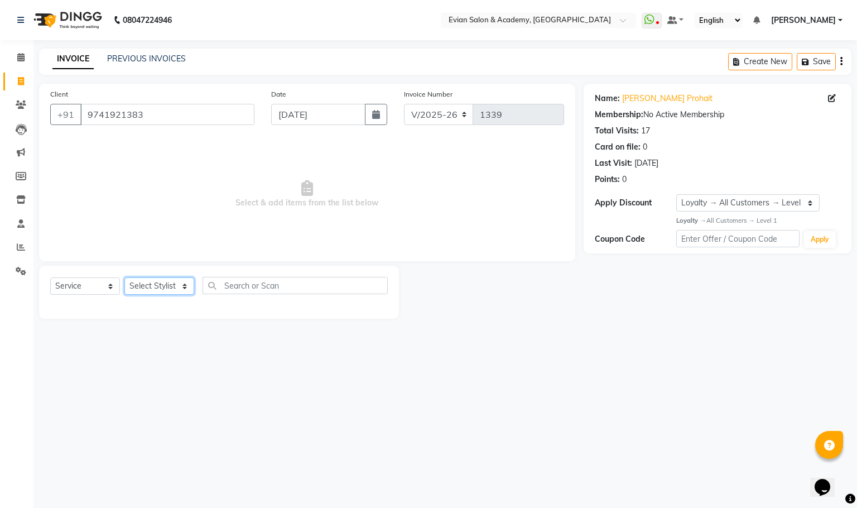
click at [147, 283] on select "Select Stylist ABUZAR SIR Admin ANAS ARMAN ARSALAN DISHA Mampi Sarkar MUKESH NA…" at bounding box center [159, 285] width 70 height 17
select select "85452"
click at [124, 278] on select "Select Stylist ABUZAR SIR Admin ANAS ARMAN ARSALAN DISHA Mampi Sarkar MUKESH NA…" at bounding box center [159, 285] width 70 height 17
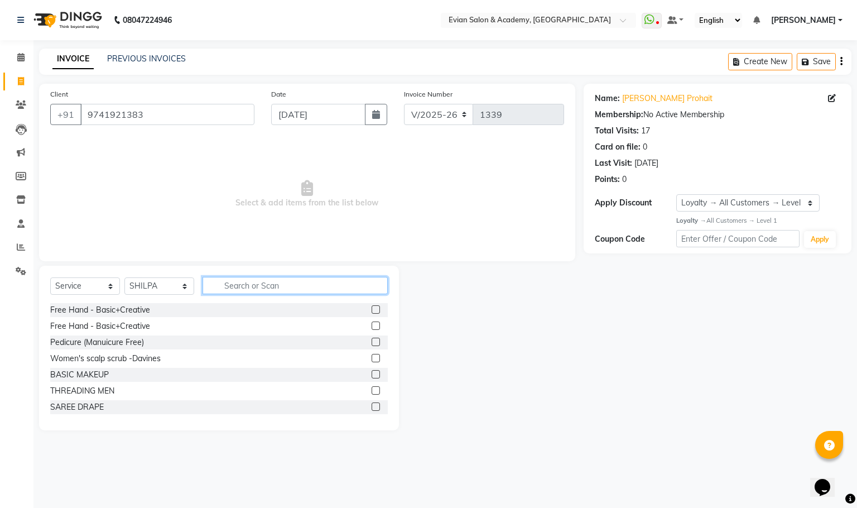
click at [228, 283] on input "text" at bounding box center [294, 285] width 185 height 17
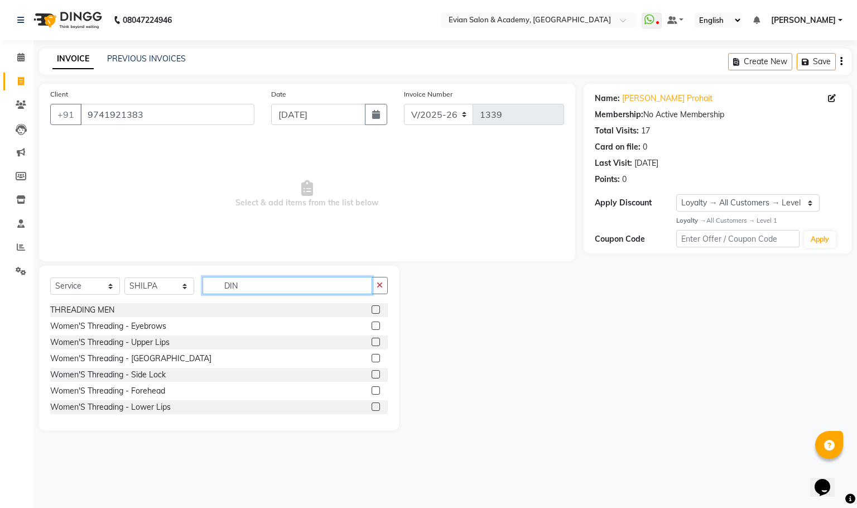
type input "DIN"
click at [371, 328] on label at bounding box center [375, 325] width 8 height 8
click at [371, 328] on input "checkbox" at bounding box center [374, 325] width 7 height 7
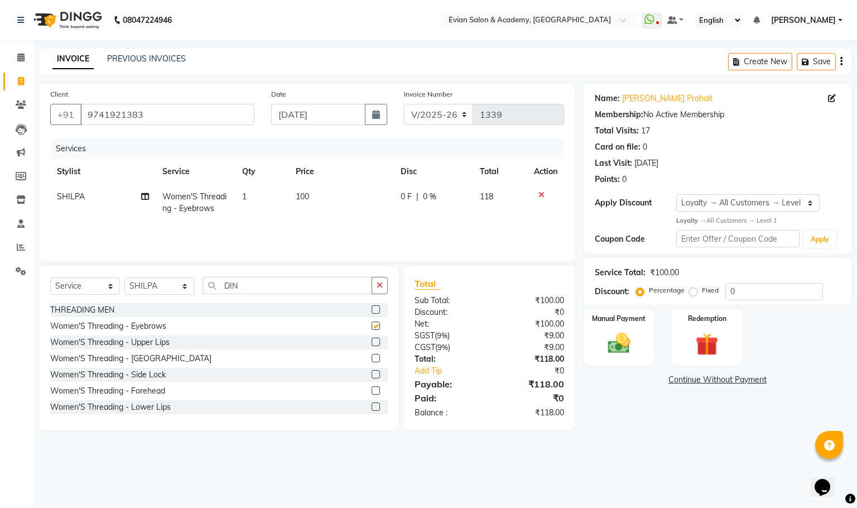
checkbox input "false"
click at [333, 199] on td "100" at bounding box center [341, 202] width 105 height 37
select select "85452"
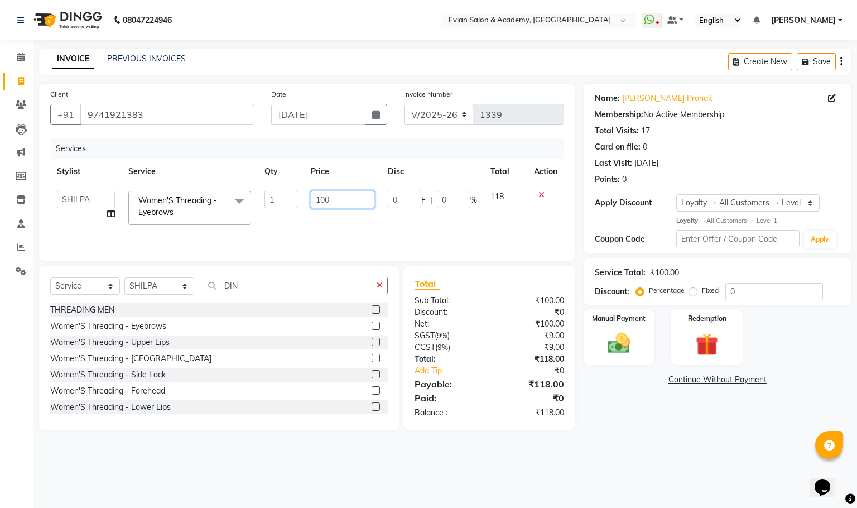
click at [338, 197] on input "100" at bounding box center [343, 199] width 64 height 17
type input "1"
type input "75"
click at [746, 296] on input "0" at bounding box center [774, 291] width 98 height 17
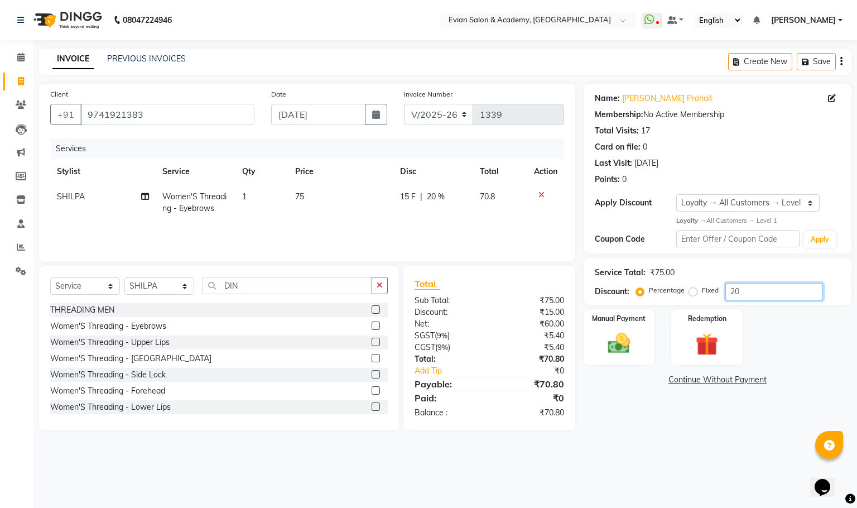
type input "20"
click at [840, 61] on icon "button" at bounding box center [841, 61] width 2 height 1
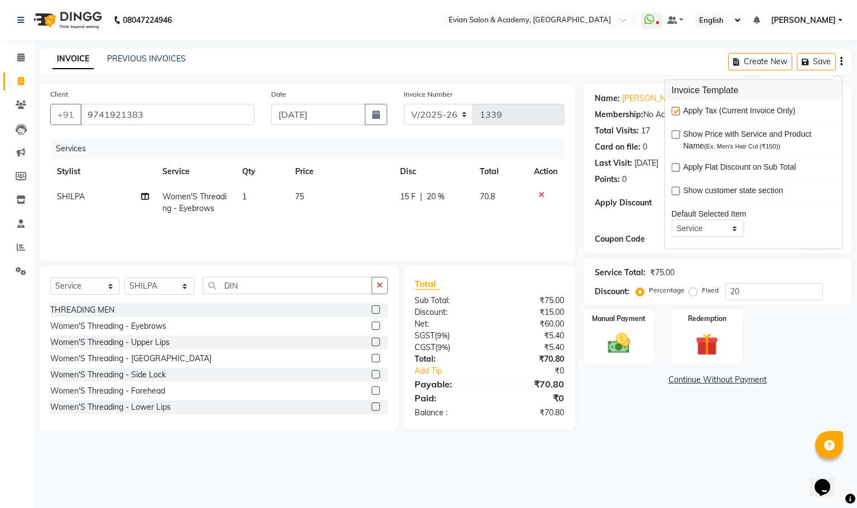
click at [673, 114] on label at bounding box center [676, 111] width 8 height 8
click at [673, 114] on input "checkbox" at bounding box center [675, 111] width 7 height 7
checkbox input "false"
click at [625, 349] on img at bounding box center [619, 343] width 38 height 27
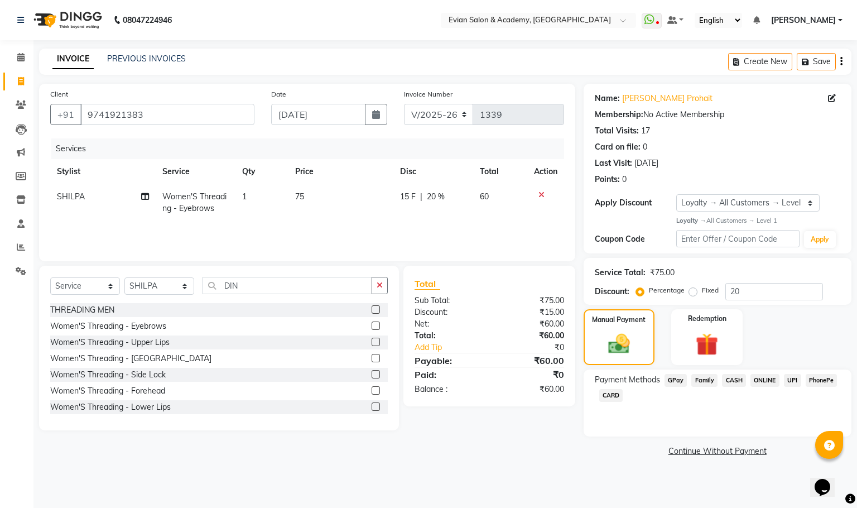
click at [677, 378] on span "GPay" at bounding box center [675, 380] width 23 height 13
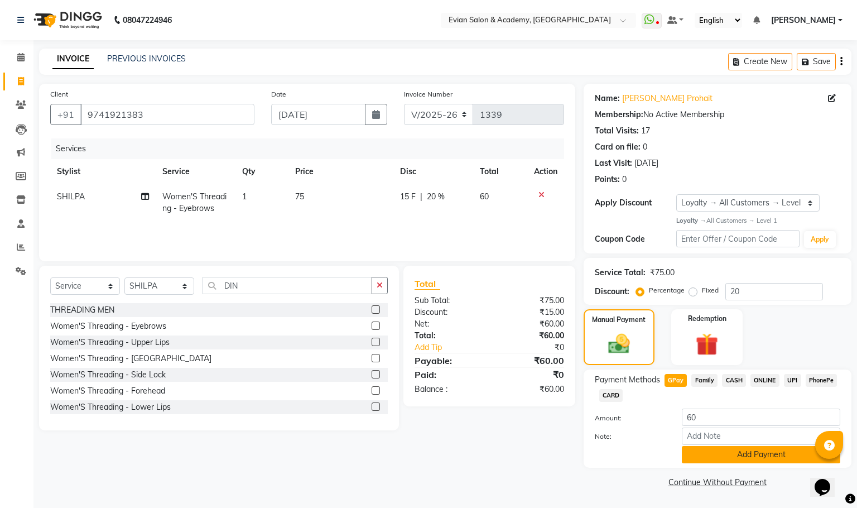
click at [736, 453] on button "Add Payment" at bounding box center [761, 454] width 158 height 17
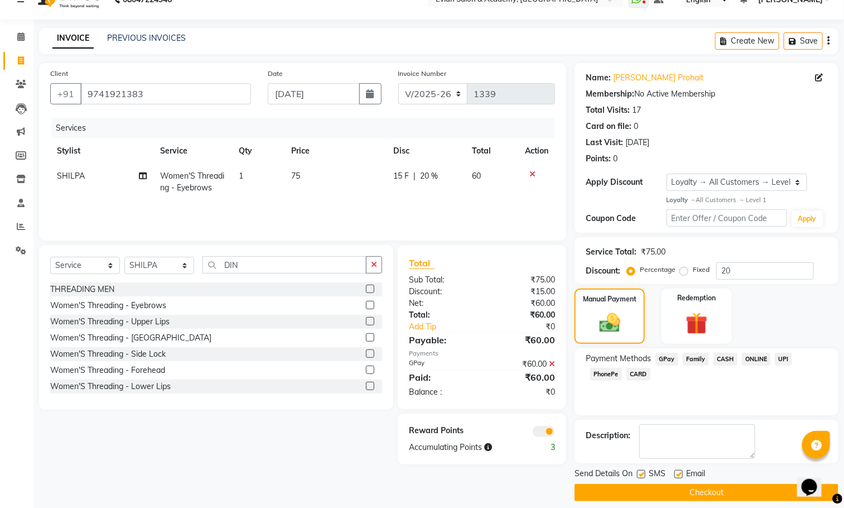
scroll to position [32, 0]
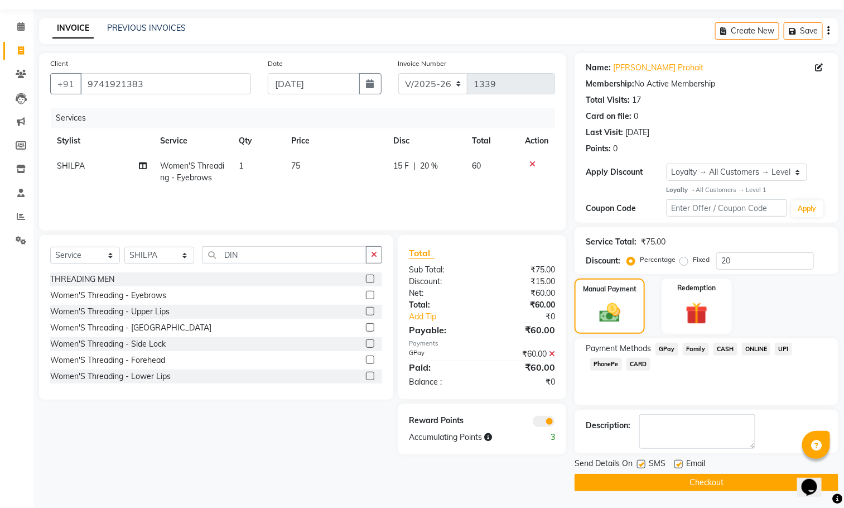
click at [545, 417] on span at bounding box center [544, 421] width 22 height 11
click at [555, 423] on input "checkbox" at bounding box center [555, 423] width 0 height 0
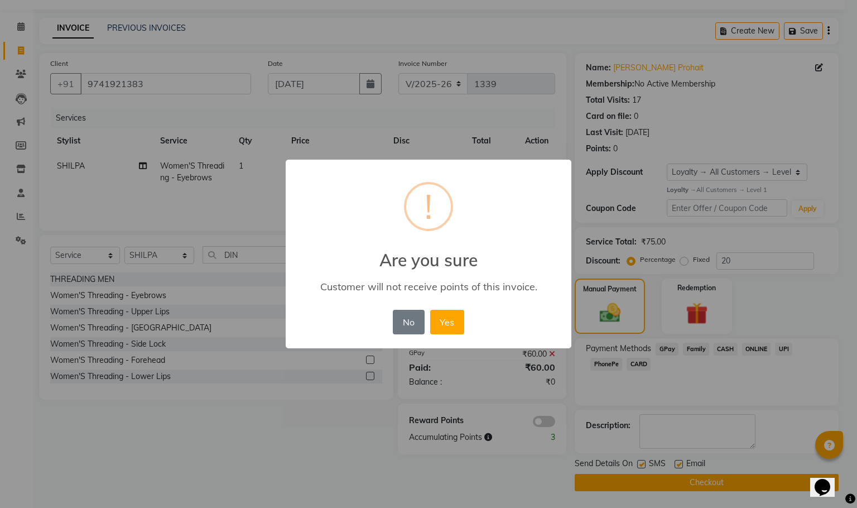
click at [440, 307] on div "No No Yes" at bounding box center [428, 322] width 76 height 30
click at [443, 322] on button "Yes" at bounding box center [447, 322] width 34 height 25
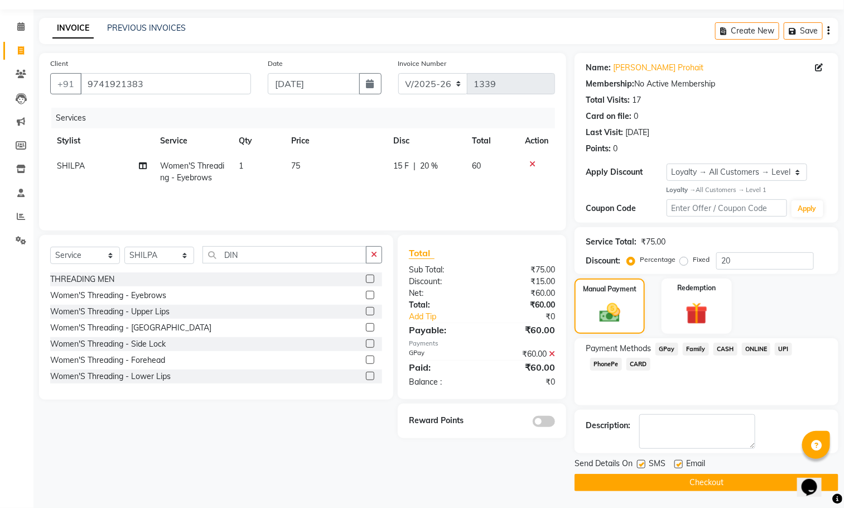
click at [605, 477] on button "Checkout" at bounding box center [706, 482] width 264 height 17
